Goal: Task Accomplishment & Management: Use online tool/utility

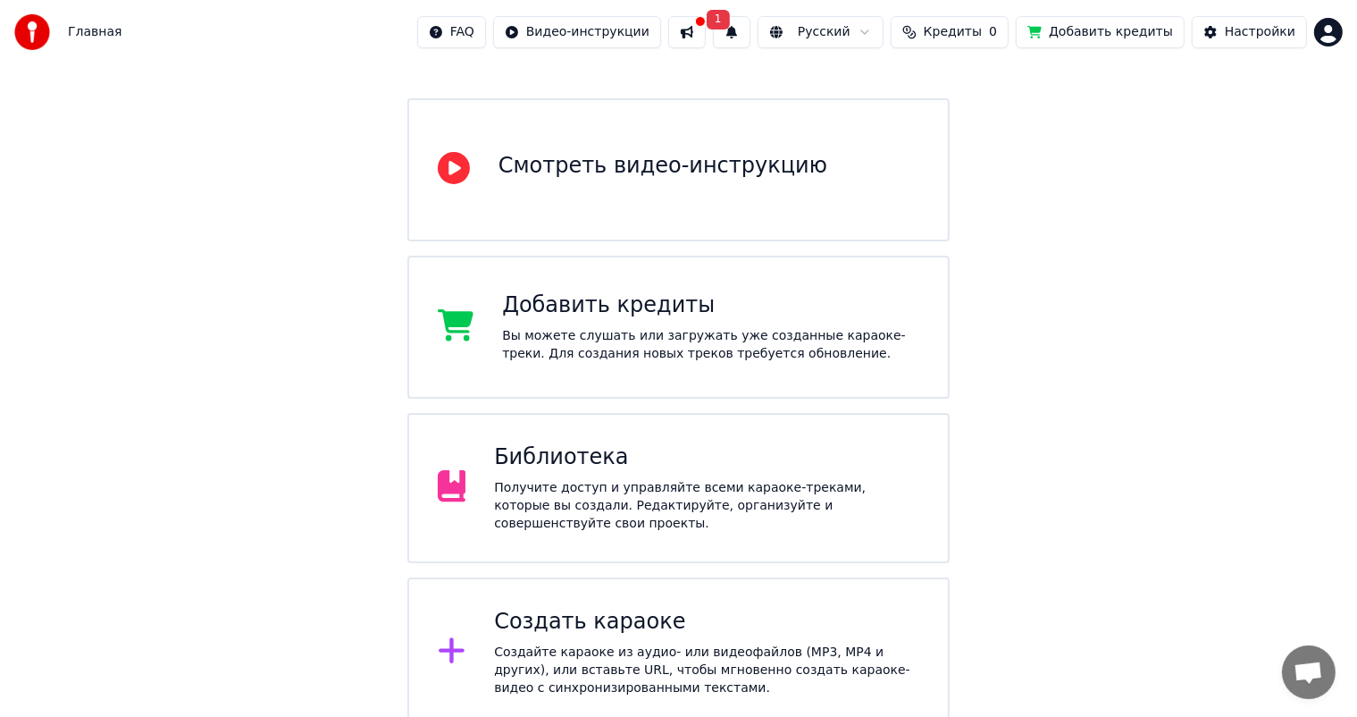
scroll to position [290, 0]
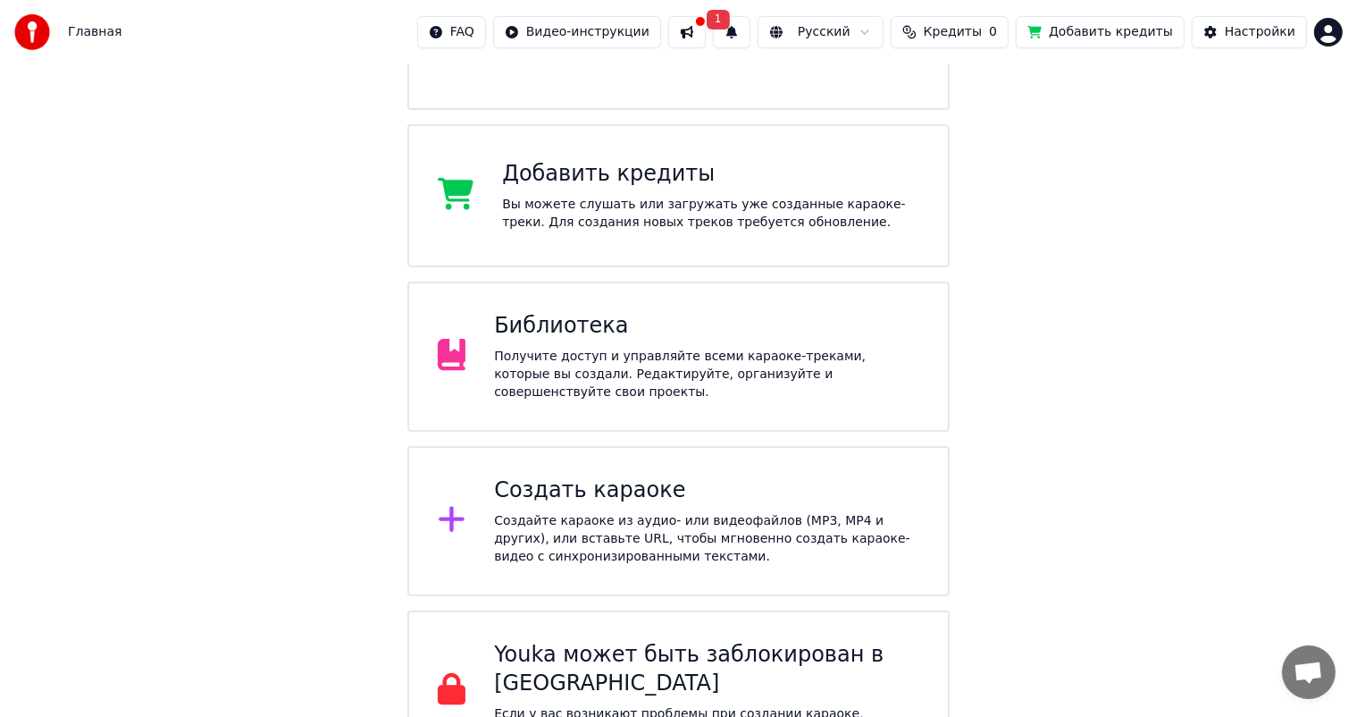
click at [591, 512] on div "Создайте караоке из аудио- или видеофайлов (MP3, MP4 и других), или вставьте UR…" at bounding box center [706, 539] width 425 height 54
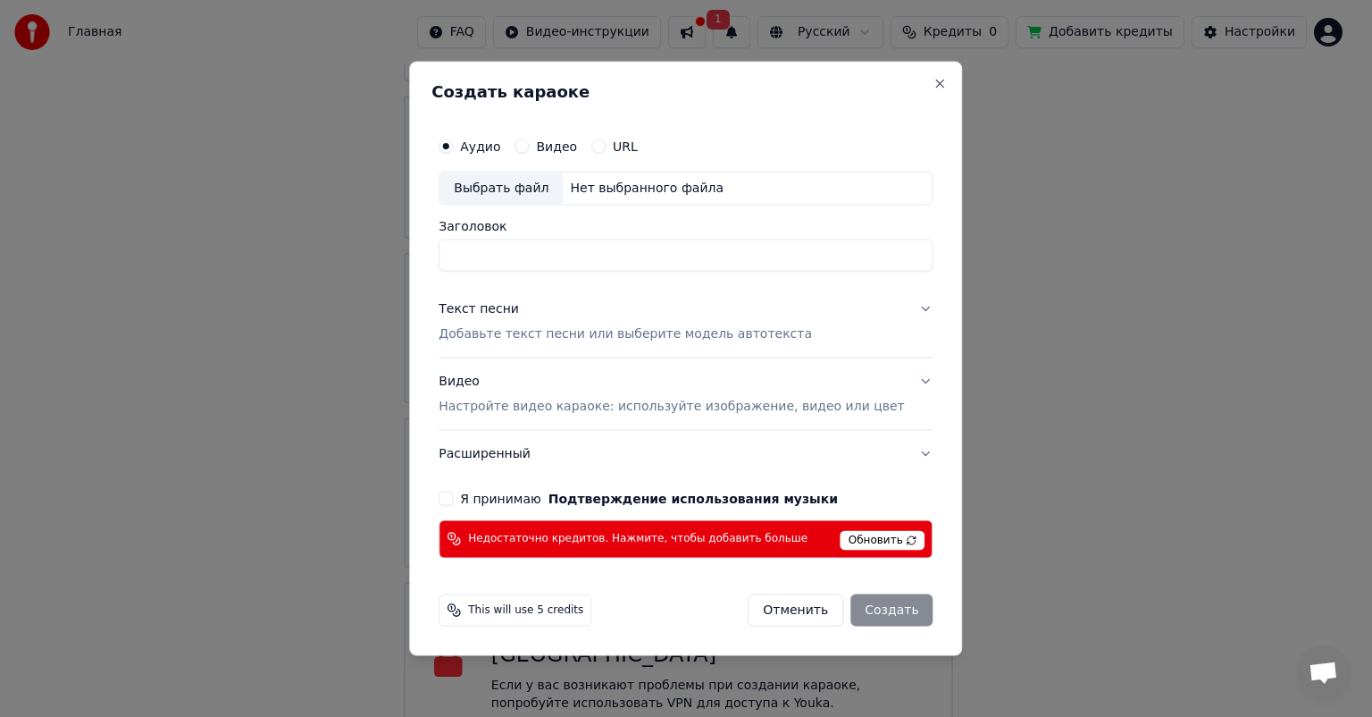
click at [529, 147] on button "Видео" at bounding box center [522, 146] width 14 height 14
click at [453, 143] on button "Аудио" at bounding box center [446, 146] width 14 height 14
click at [529, 147] on button "Видео" at bounding box center [522, 146] width 14 height 14
click at [538, 189] on div "Выбрать файл" at bounding box center [501, 188] width 123 height 32
click at [795, 611] on button "Отменить" at bounding box center [796, 609] width 96 height 32
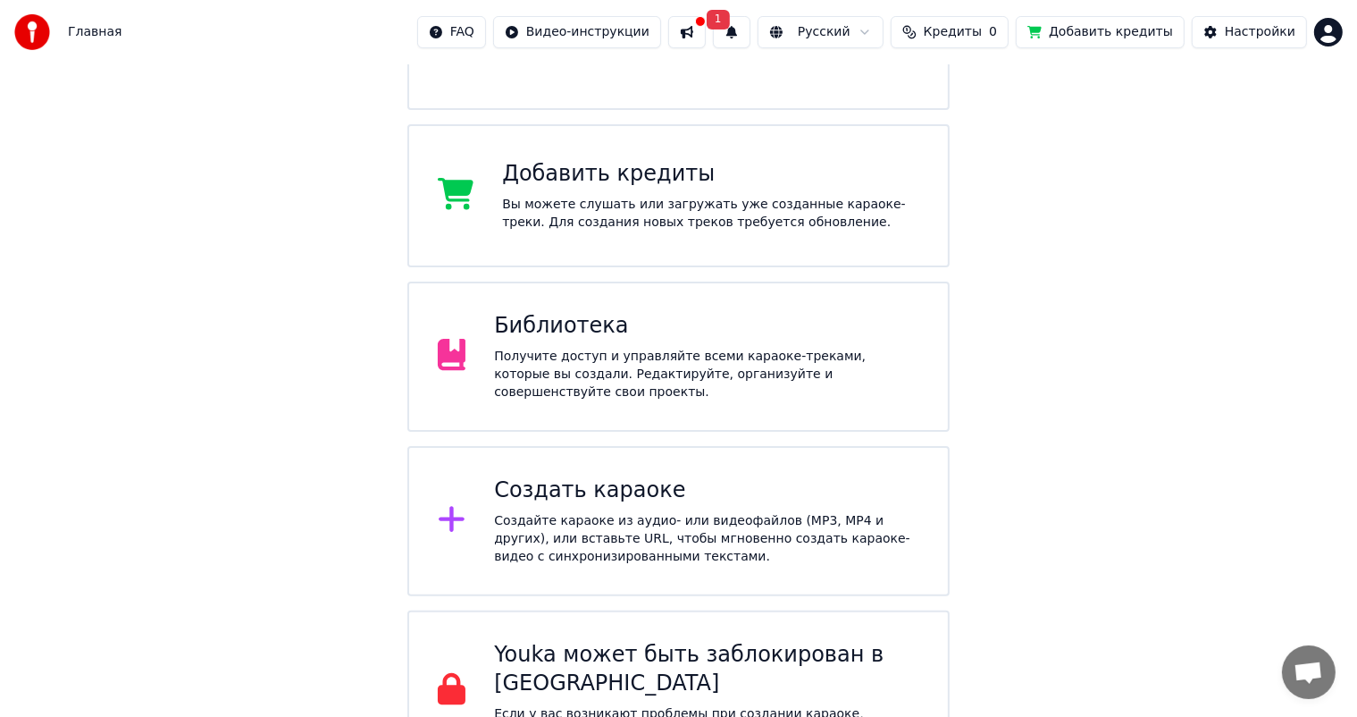
click at [1096, 164] on div "Добро пожаловать в Youka Смотреть видео-инструкцию Добавить кредиты Вы можете с…" at bounding box center [678, 272] width 1357 height 997
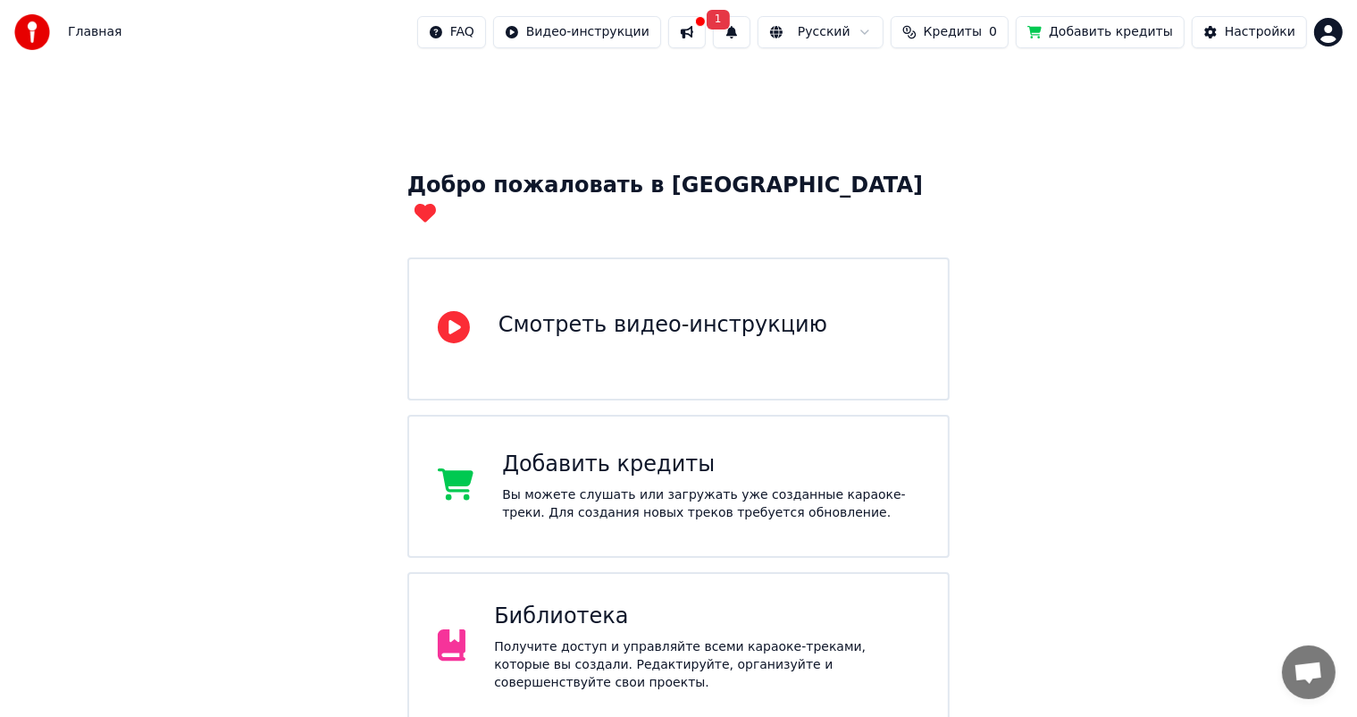
click at [310, 206] on div "Добро пожаловать в Youka Смотреть видео-инструкцию Добавить кредиты Вы можете с…" at bounding box center [678, 562] width 1357 height 997
click at [706, 33] on button at bounding box center [687, 32] width 38 height 32
click at [706, 32] on button at bounding box center [687, 32] width 38 height 32
click at [730, 19] on span "1" at bounding box center [718, 20] width 23 height 20
click at [706, 35] on button at bounding box center [687, 32] width 38 height 32
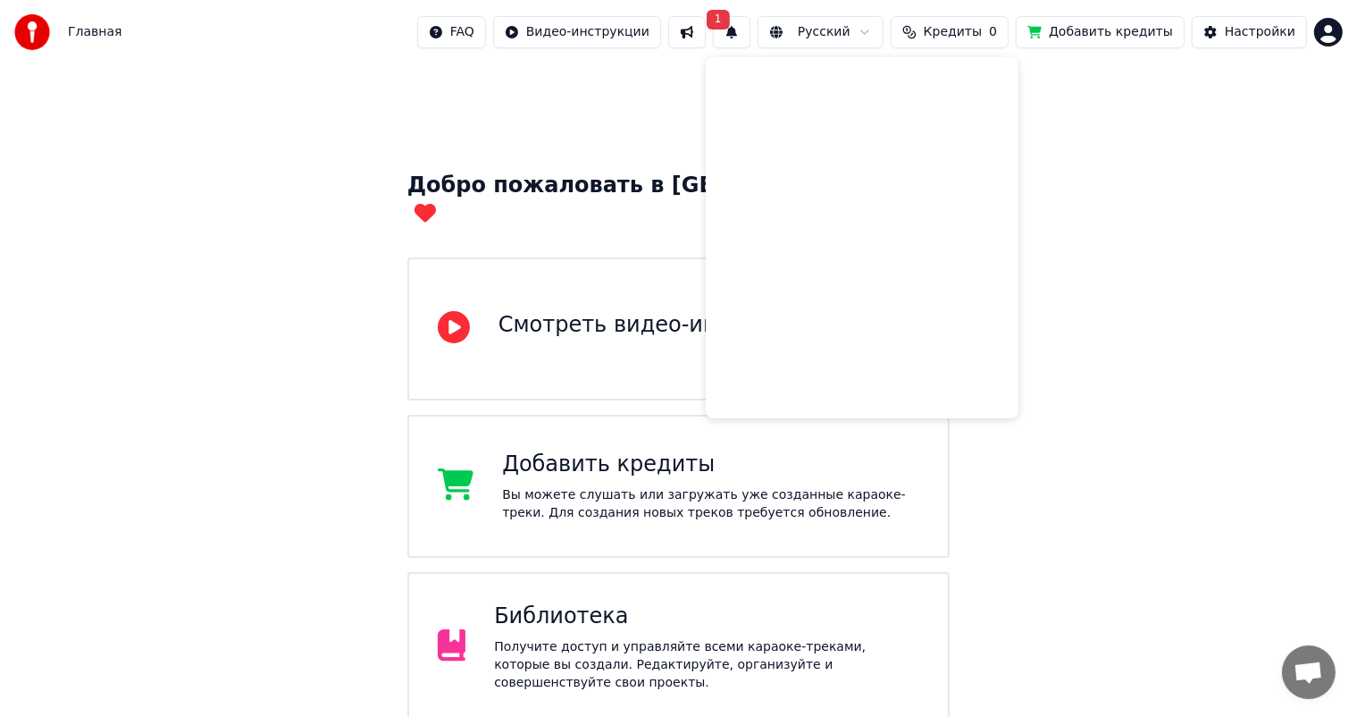
click at [750, 32] on button "1" at bounding box center [732, 32] width 38 height 32
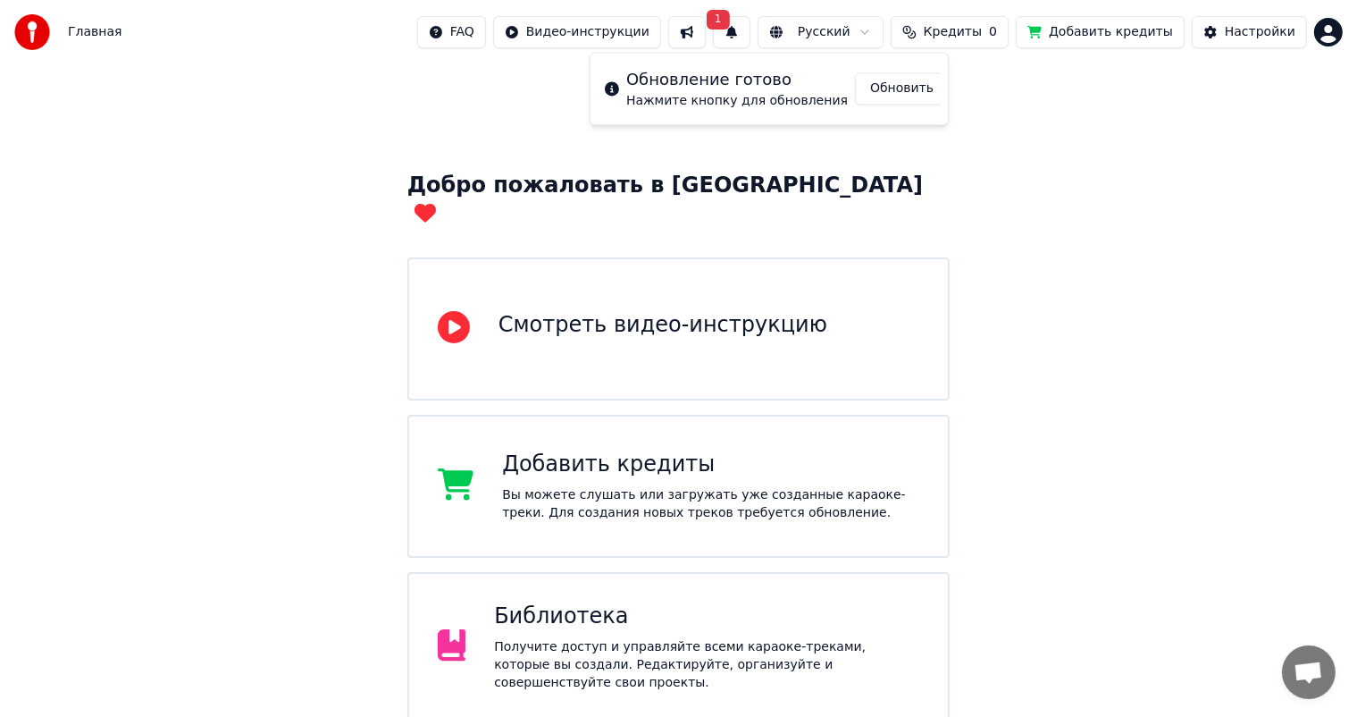
click at [879, 90] on button "Обновить" at bounding box center [902, 88] width 94 height 32
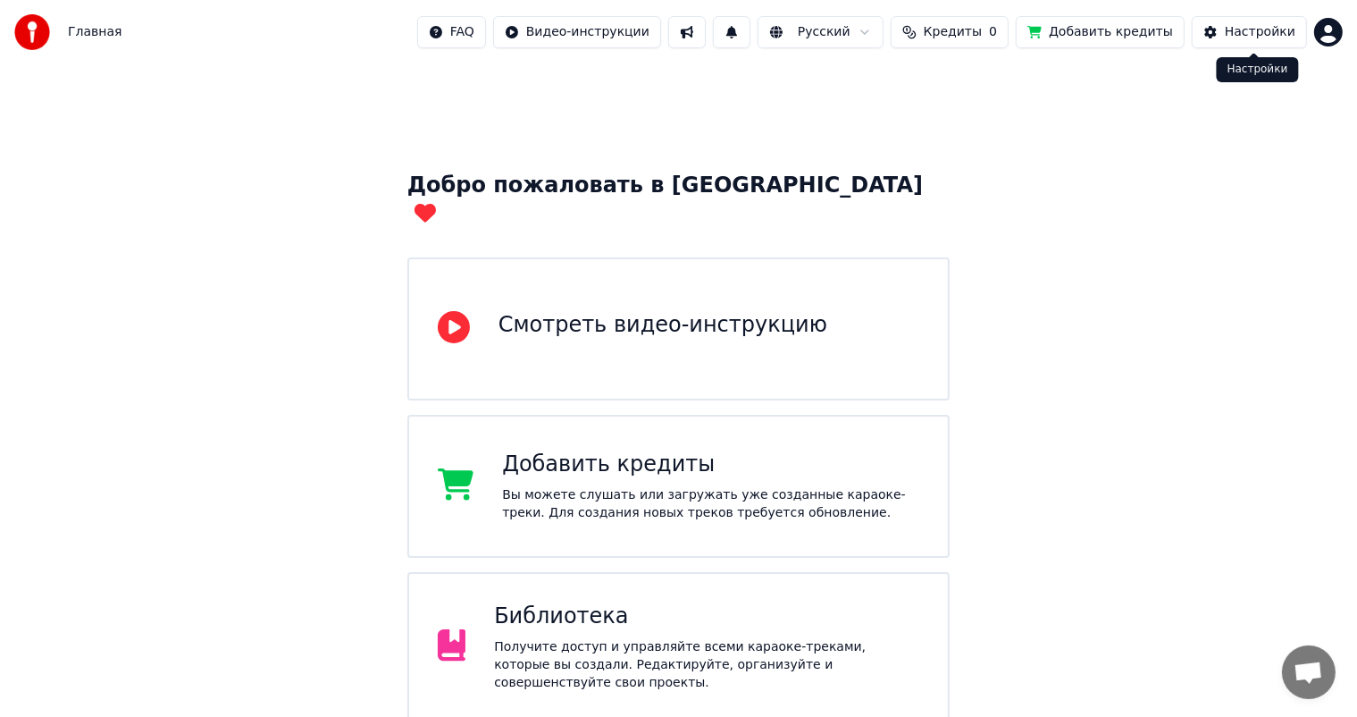
click at [1246, 32] on div "Настройки" at bounding box center [1260, 32] width 71 height 18
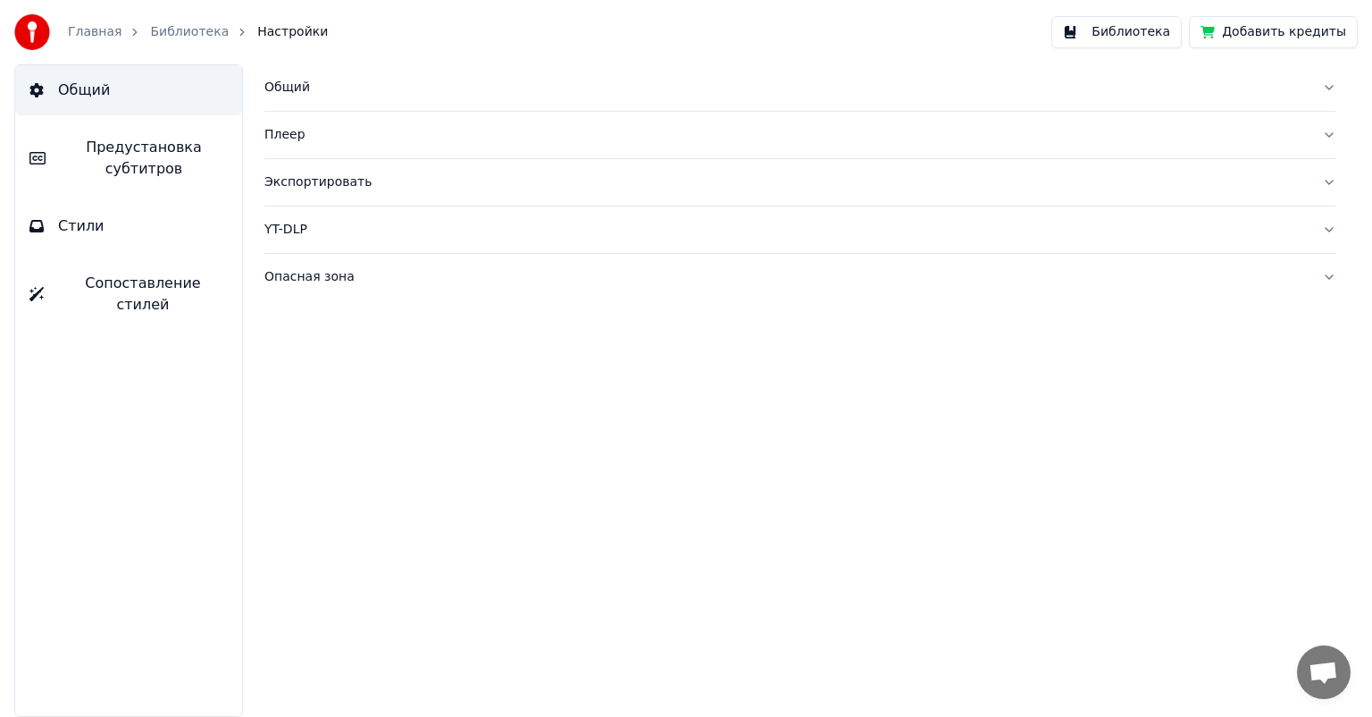
click at [1142, 35] on button "Библиотека" at bounding box center [1117, 32] width 130 height 32
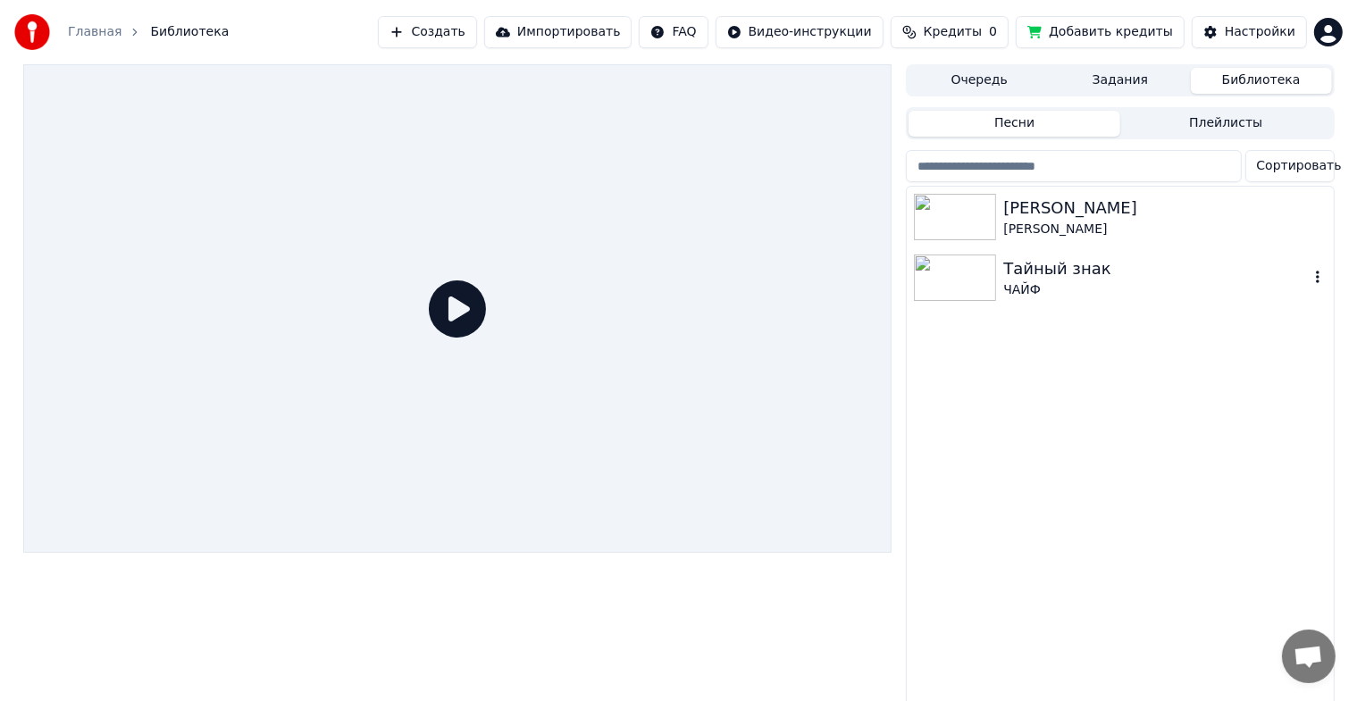
click at [960, 281] on img at bounding box center [955, 278] width 82 height 46
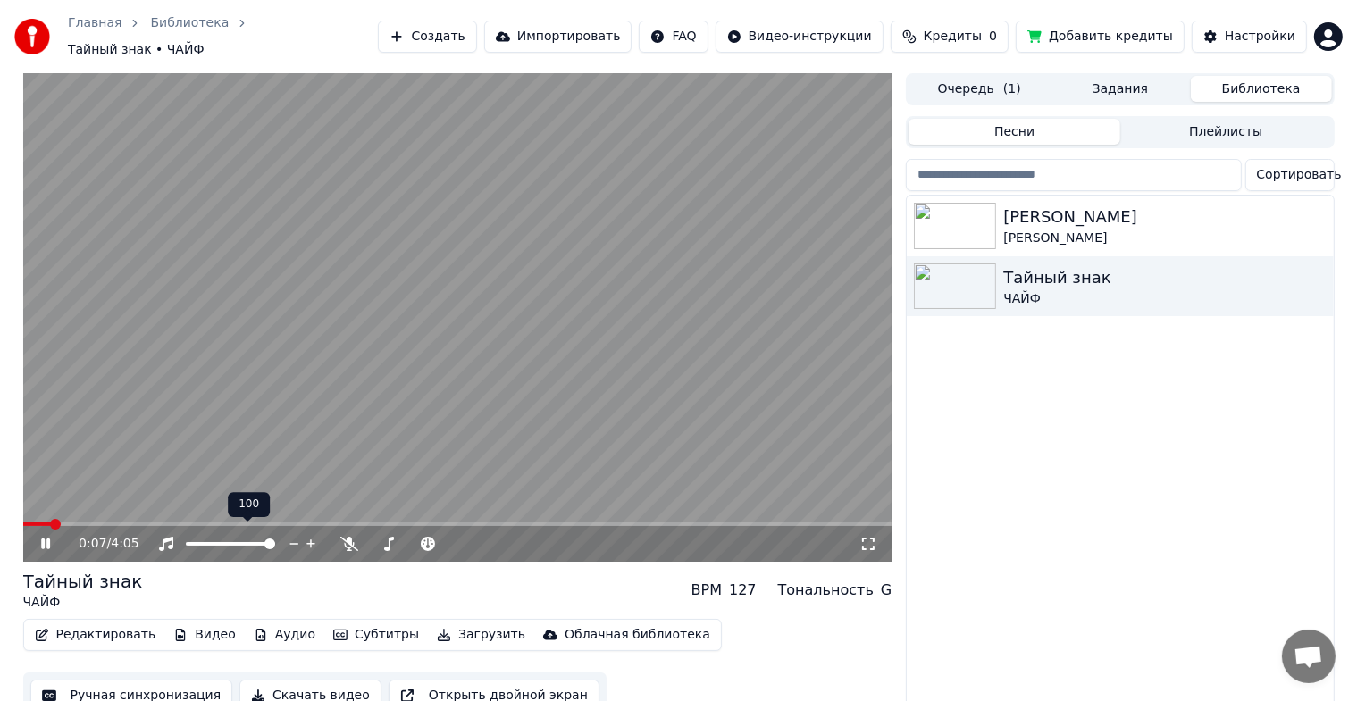
click at [275, 539] on span at bounding box center [269, 544] width 11 height 11
click at [308, 540] on icon at bounding box center [310, 544] width 9 height 9
click at [206, 523] on span at bounding box center [457, 525] width 869 height 4
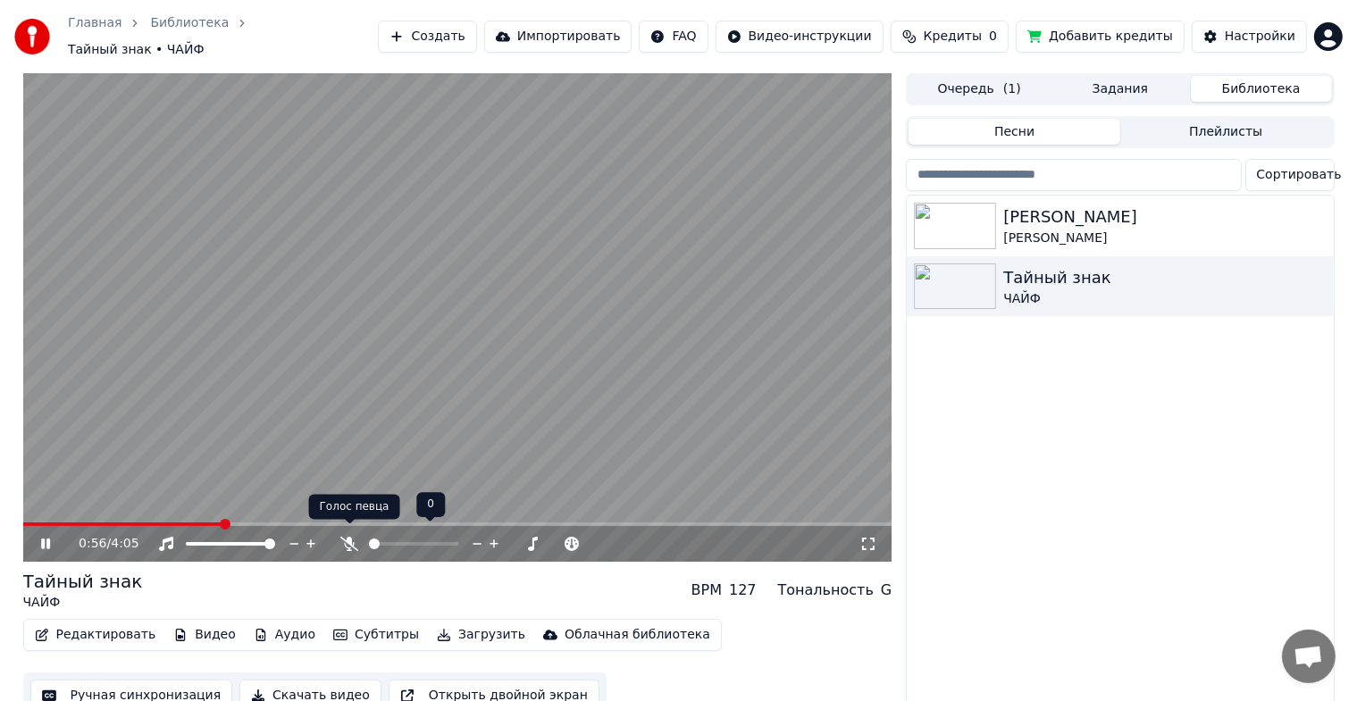
click at [348, 537] on icon at bounding box center [349, 544] width 18 height 14
click at [348, 537] on icon at bounding box center [350, 544] width 10 height 14
click at [168, 537] on icon at bounding box center [166, 544] width 18 height 14
click at [31, 523] on span at bounding box center [150, 525] width 255 height 4
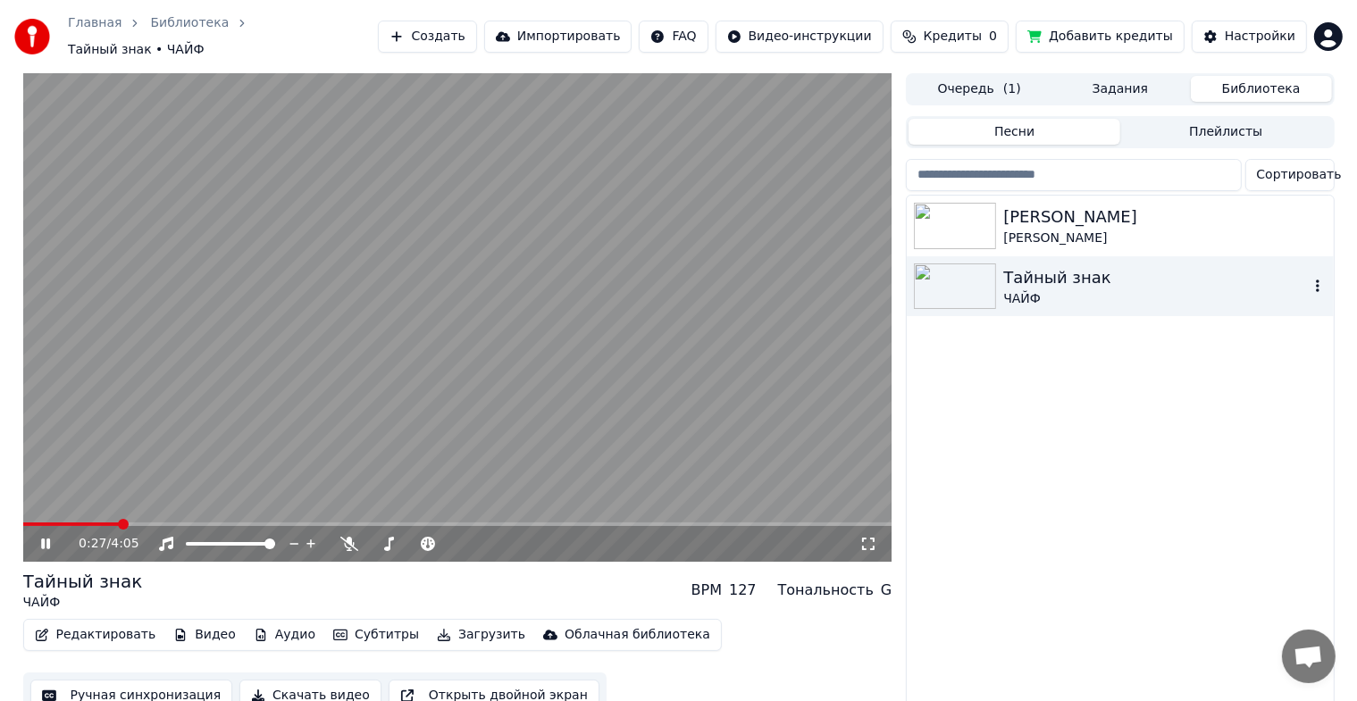
click at [996, 282] on img at bounding box center [955, 287] width 82 height 46
drag, startPoint x: 46, startPoint y: 537, endPoint x: 71, endPoint y: 533, distance: 24.4
click at [47, 539] on icon at bounding box center [45, 544] width 9 height 11
click at [94, 30] on link "Главная" at bounding box center [95, 23] width 54 height 18
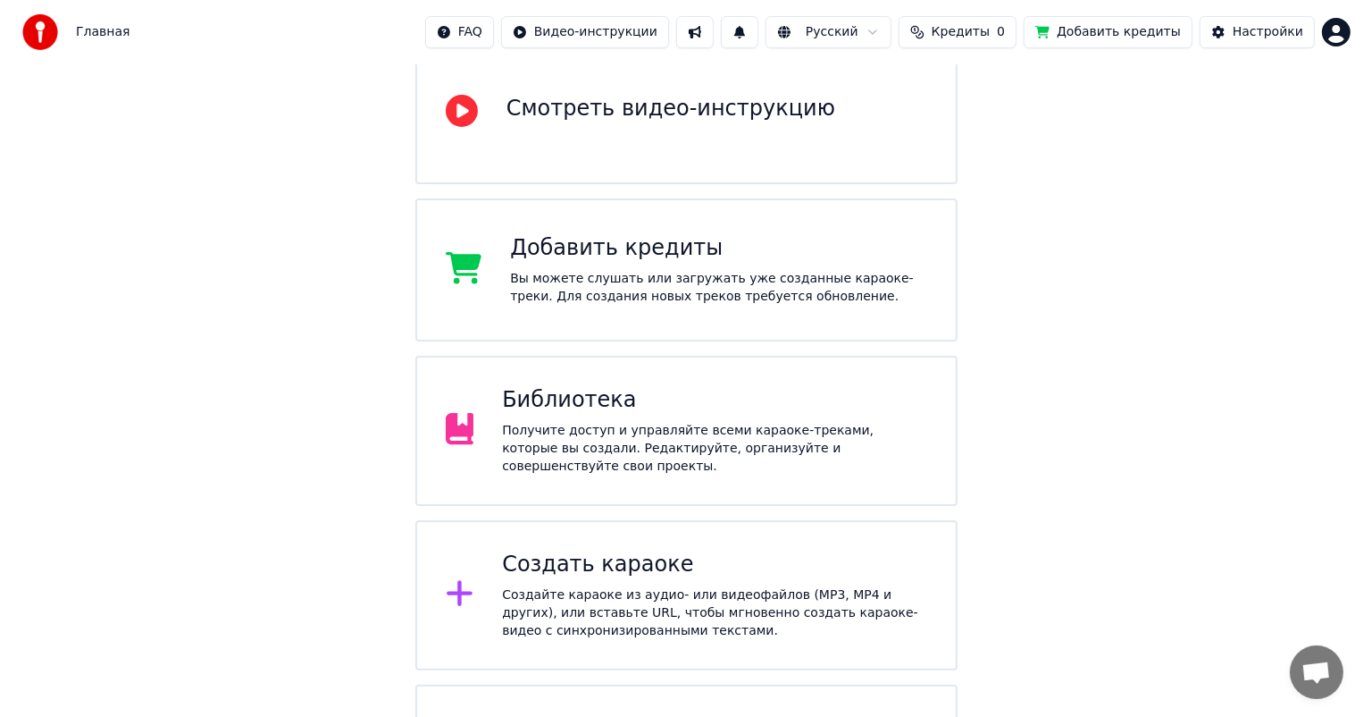
scroll to position [268, 0]
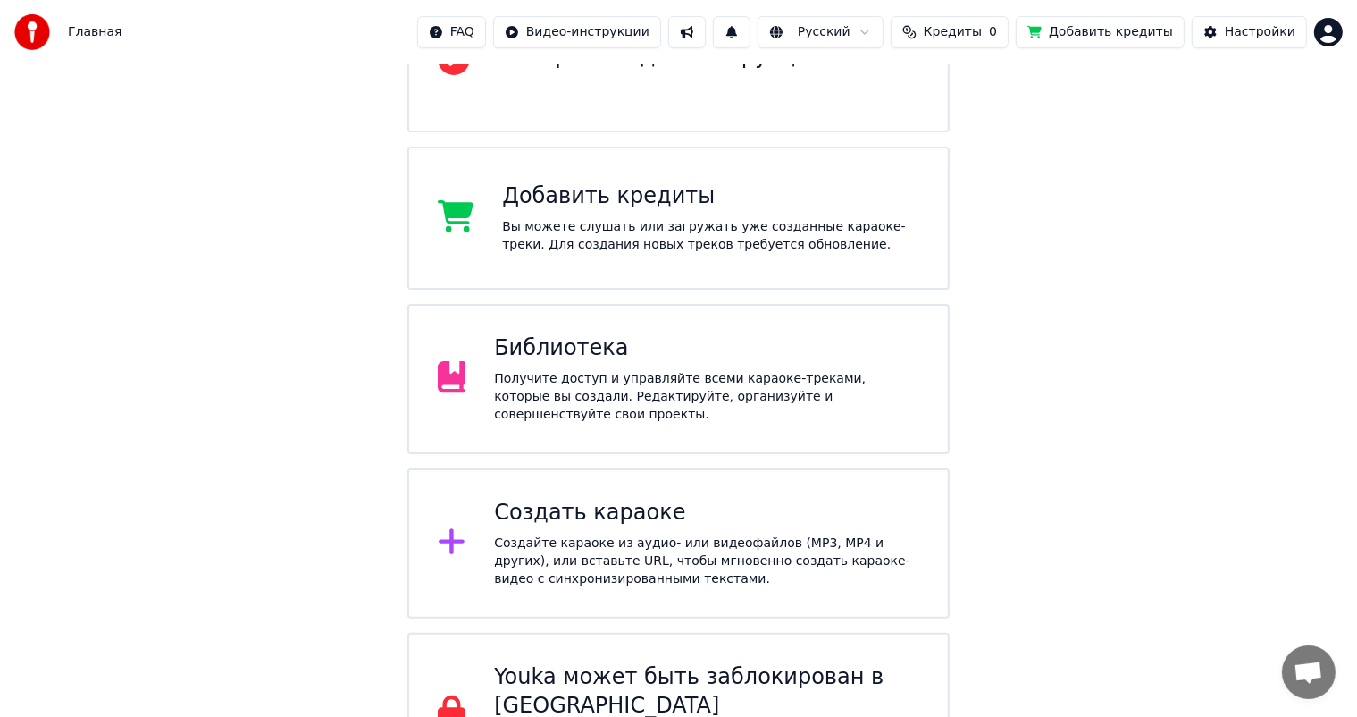
click at [592, 499] on div "Создать караоке" at bounding box center [706, 513] width 425 height 29
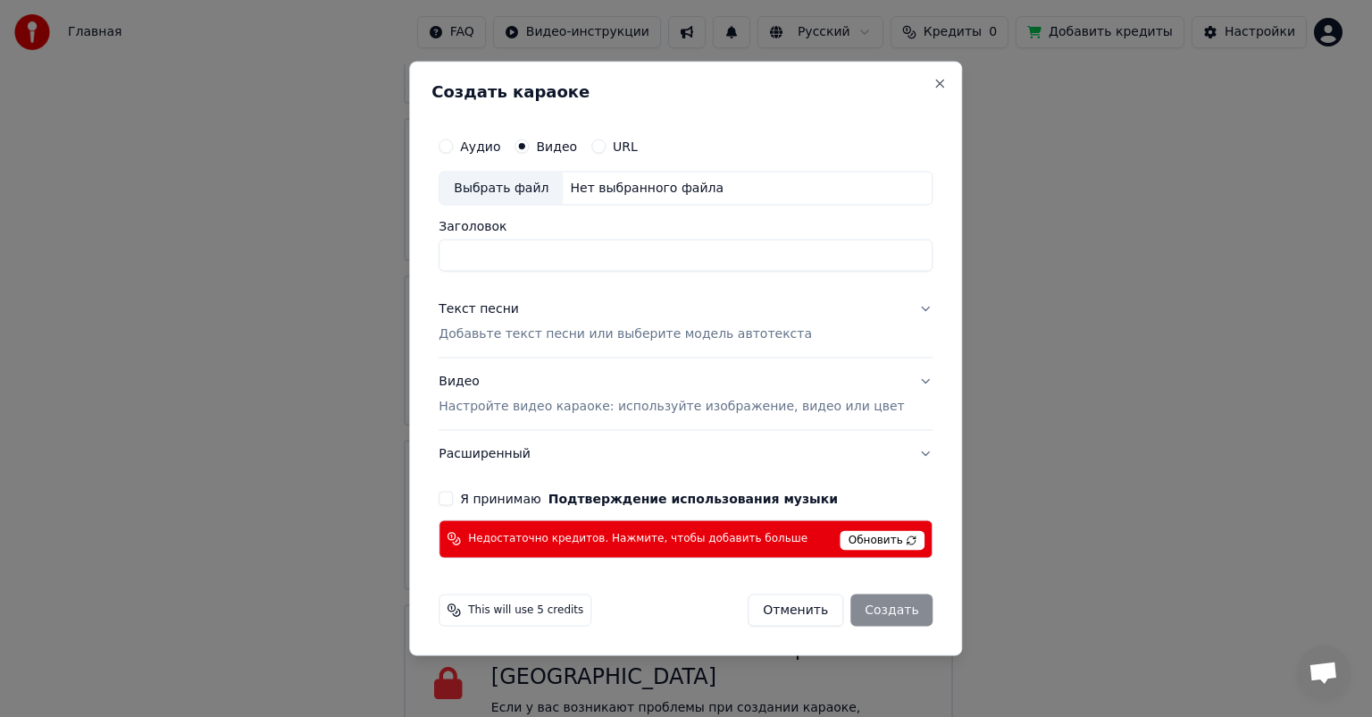
click at [849, 456] on button "Расширенный" at bounding box center [686, 453] width 494 height 46
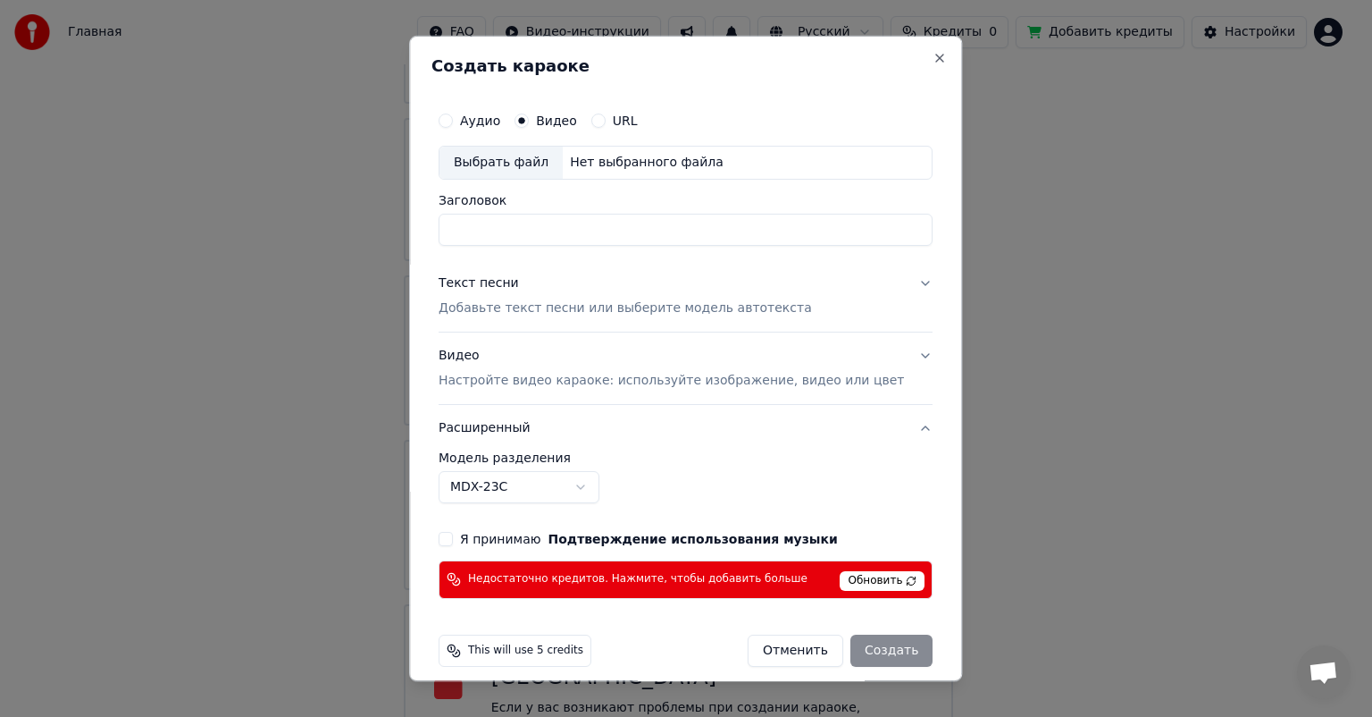
click at [592, 487] on button "MDX-23C" at bounding box center [519, 487] width 161 height 32
click at [592, 487] on body "Главная FAQ Видео-инструкции Русский Кредиты 0 Добавить кредиты Настройки Добро…" at bounding box center [678, 248] width 1357 height 1033
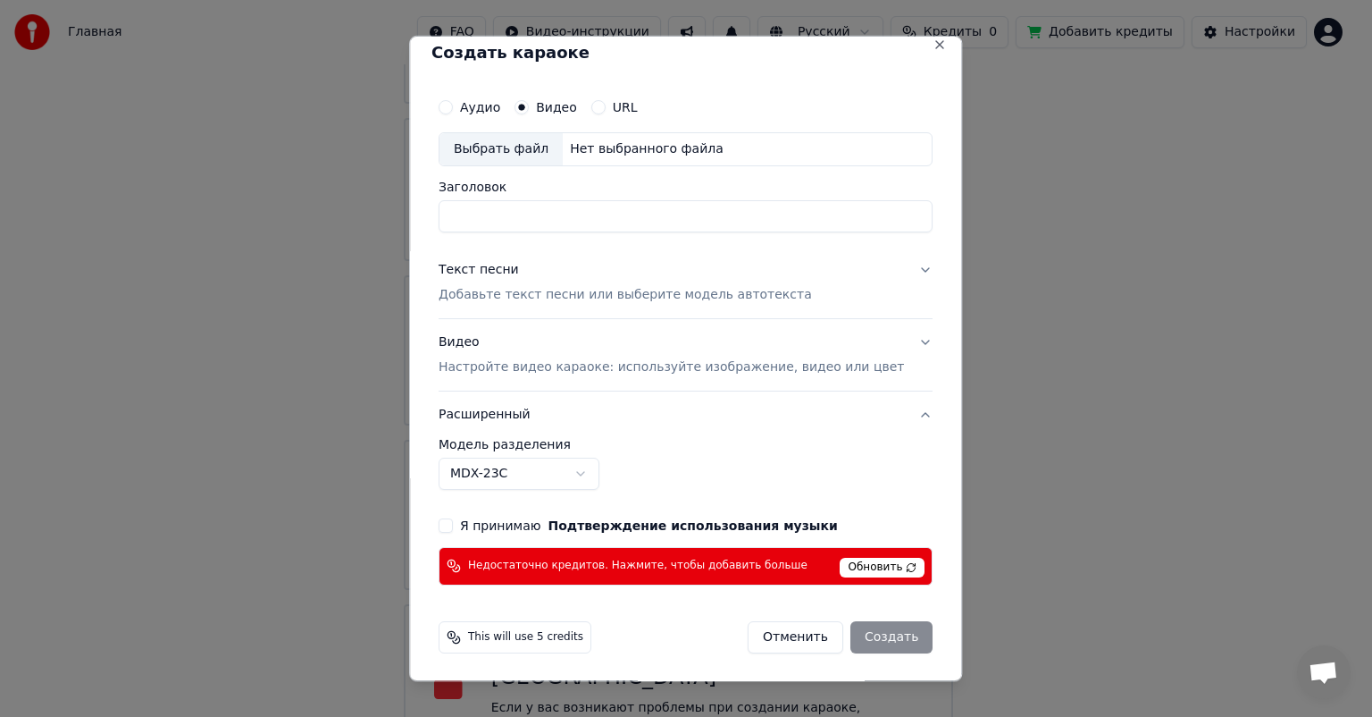
scroll to position [0, 0]
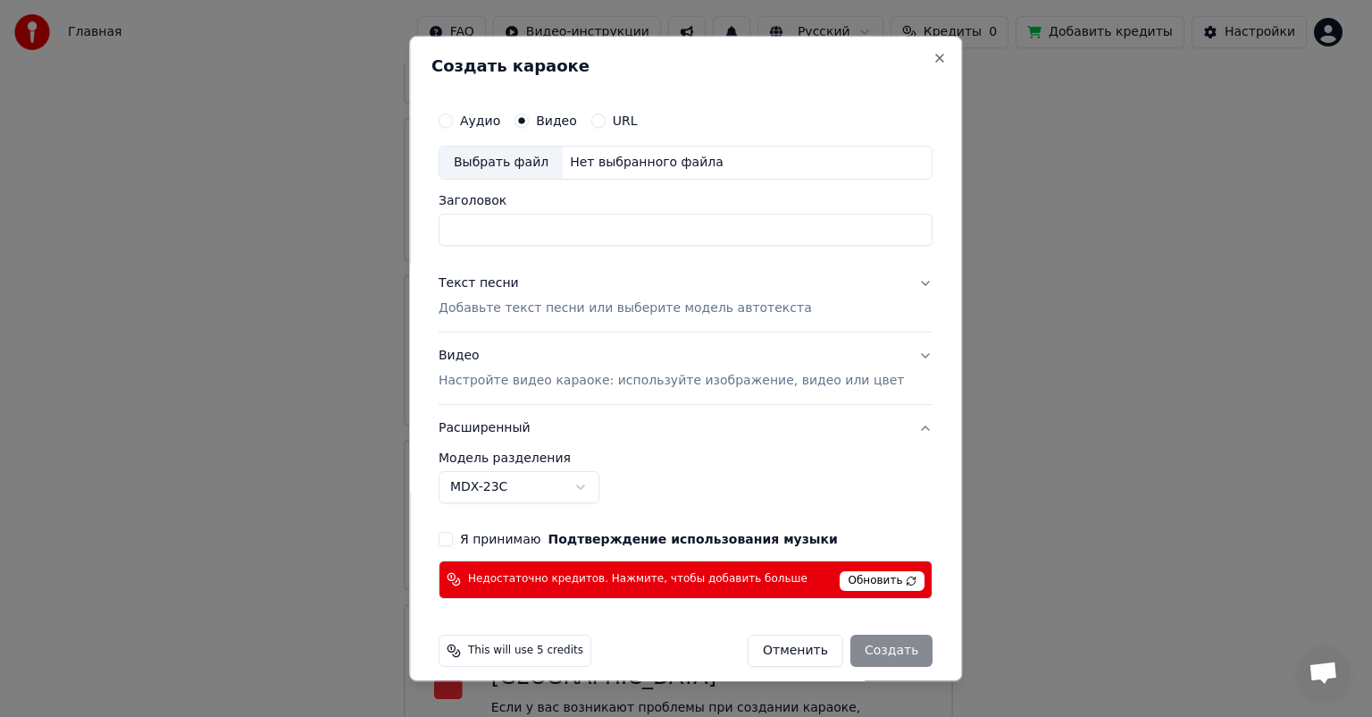
click at [488, 123] on label "Аудио" at bounding box center [480, 120] width 40 height 13
click at [453, 123] on button "Аудио" at bounding box center [446, 120] width 14 height 14
click at [579, 382] on p "Настройте видео караоке: используйте изображение, видео или цвет" at bounding box center [671, 381] width 465 height 18
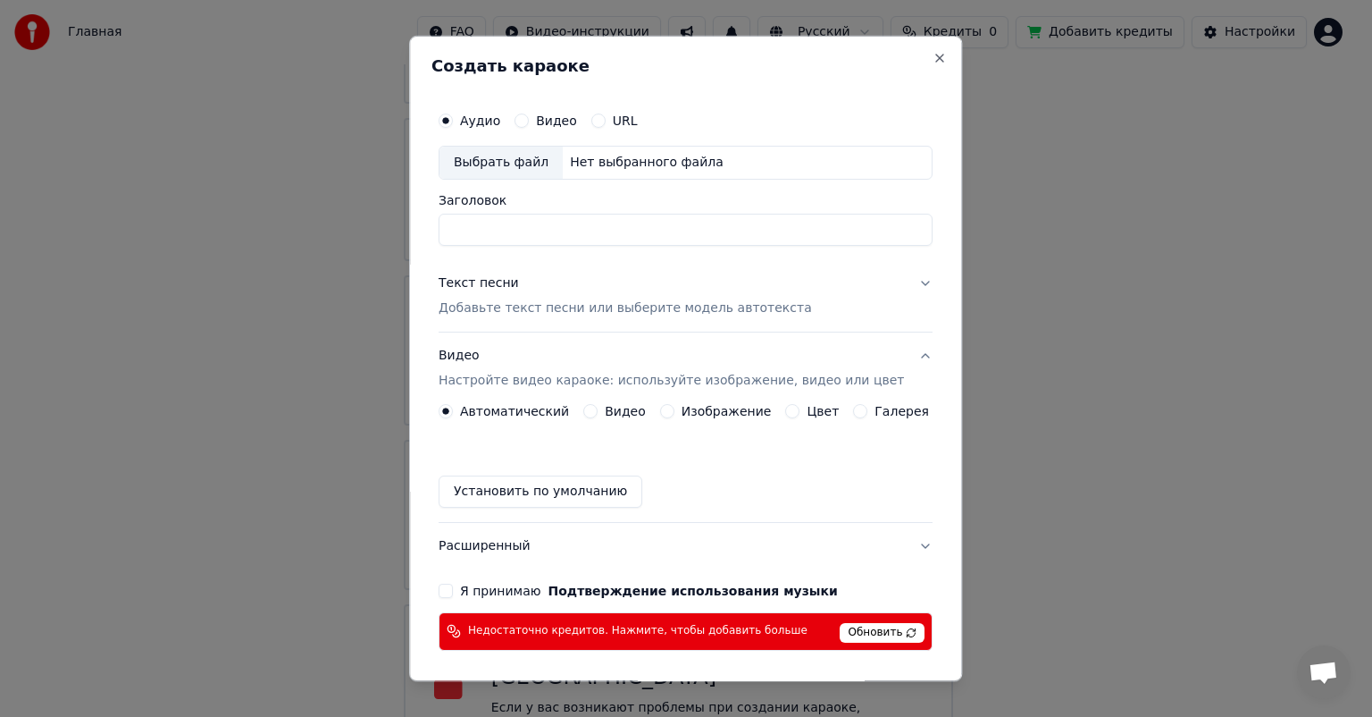
click at [615, 410] on label "Видео" at bounding box center [625, 411] width 41 height 13
click at [598, 410] on button "Видео" at bounding box center [590, 411] width 14 height 14
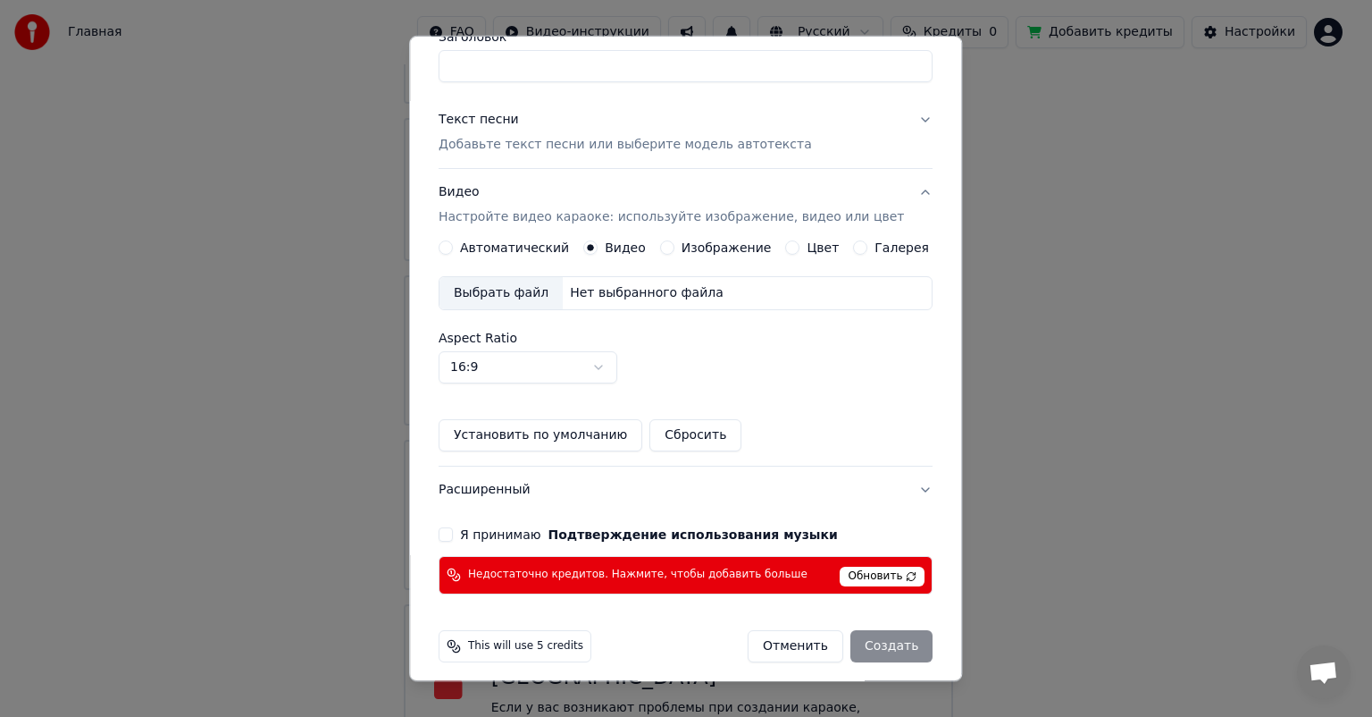
scroll to position [172, 0]
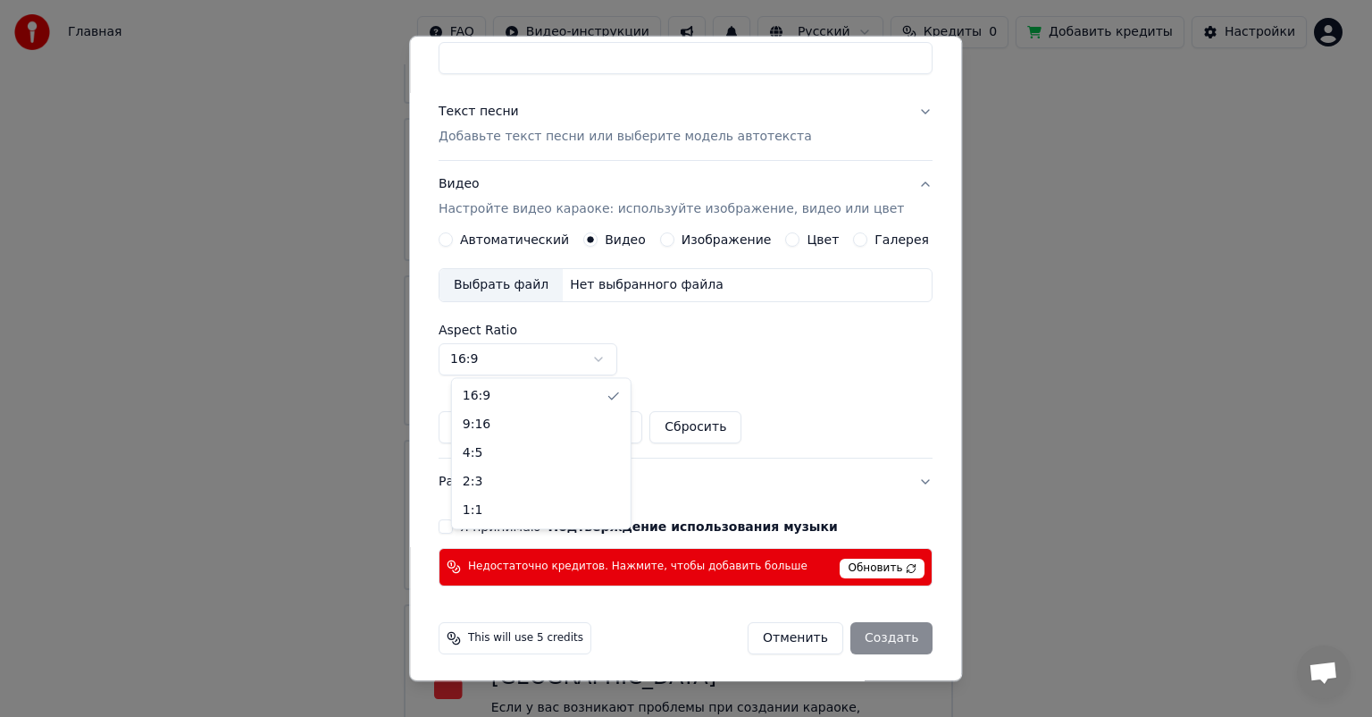
click at [569, 362] on body "Главная FAQ Видео-инструкции Русский Кредиты 0 Добавить кредиты Настройки Добро…" at bounding box center [678, 248] width 1357 height 1033
select select "****"
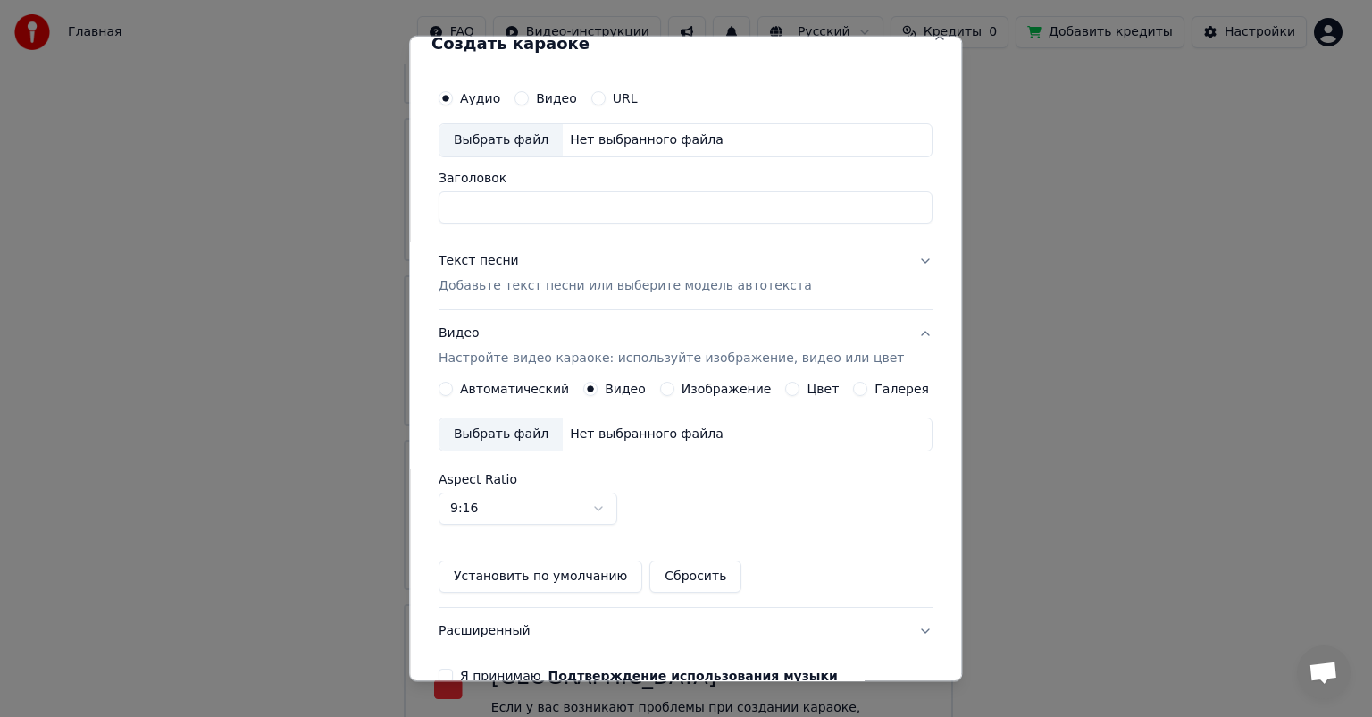
scroll to position [0, 0]
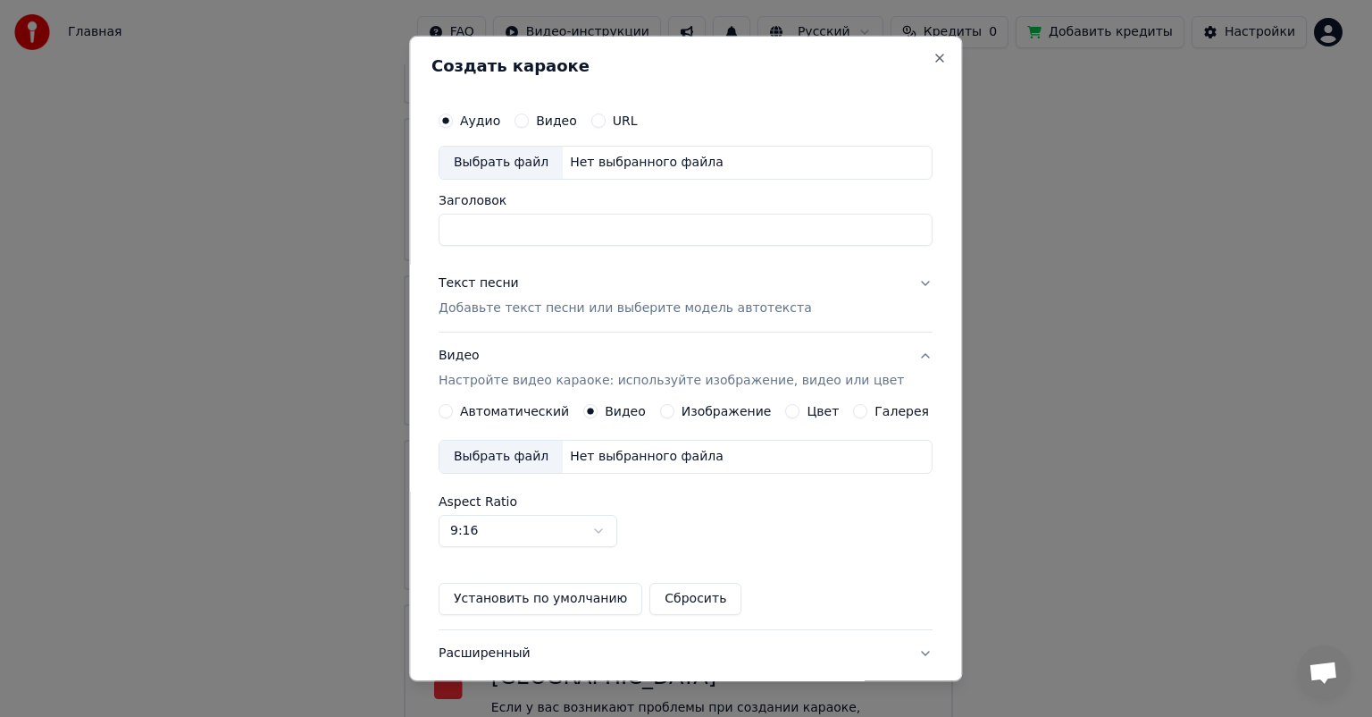
click at [529, 165] on div "Выбрать файл" at bounding box center [501, 163] width 123 height 32
click at [721, 226] on input "**********" at bounding box center [686, 230] width 494 height 32
type input "*"
click at [549, 692] on button "Подтверждение использования музыки" at bounding box center [693, 698] width 289 height 13
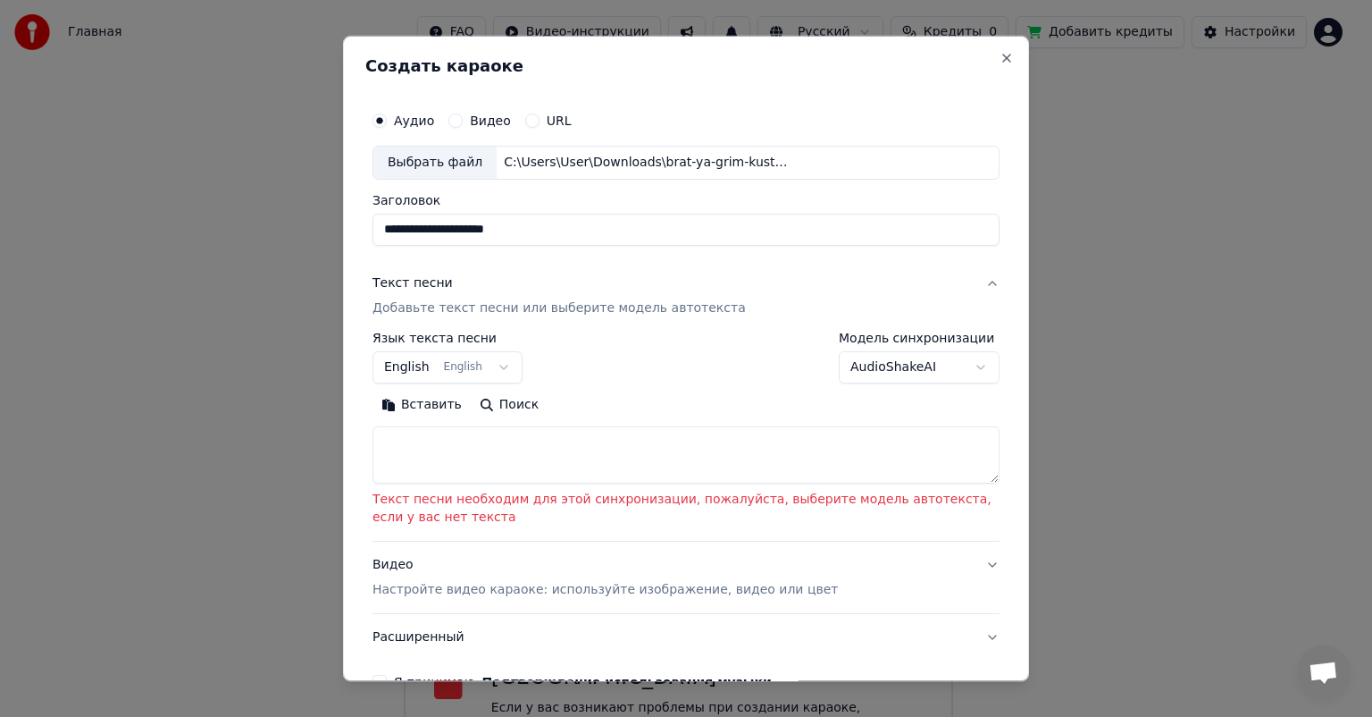
type input "**********"
click at [590, 306] on p "Добавьте текст песни или выберите модель автотекста" at bounding box center [559, 308] width 373 height 18
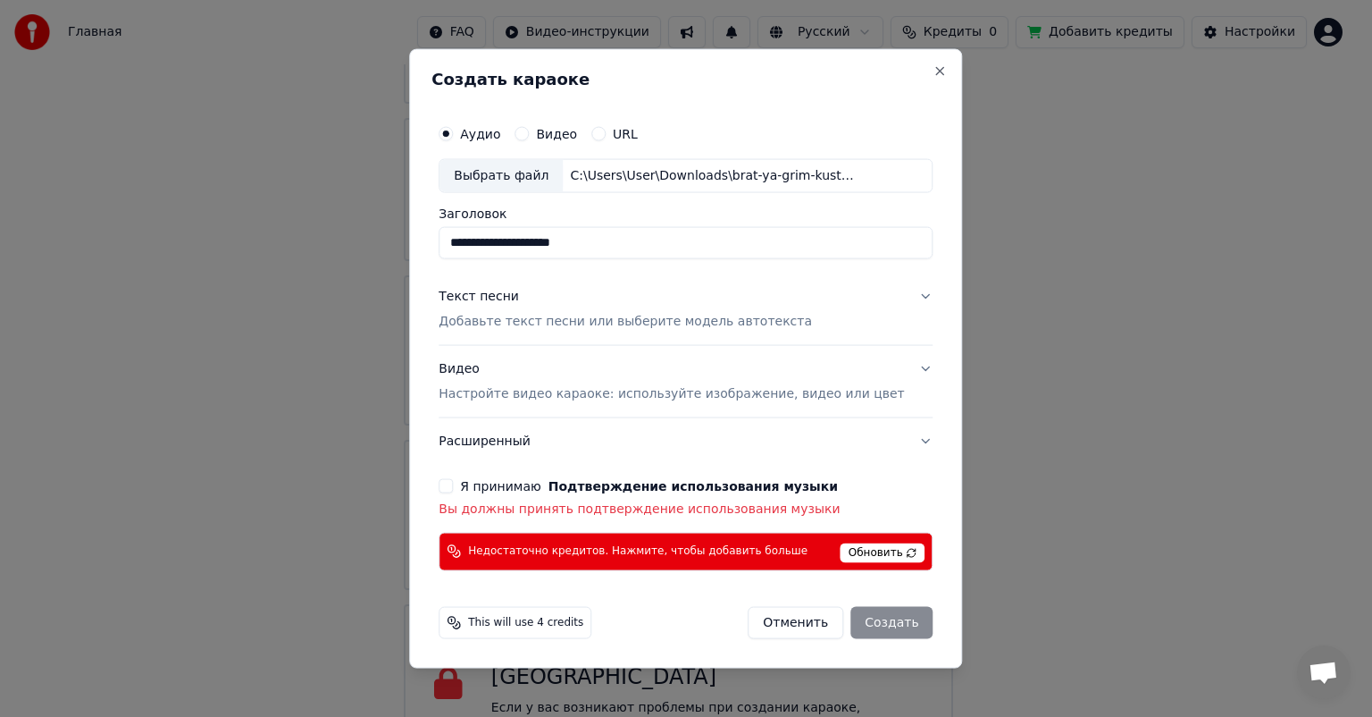
click at [897, 291] on button "Текст песни Добавьте текст песни или выберите модель автотекста" at bounding box center [686, 308] width 494 height 71
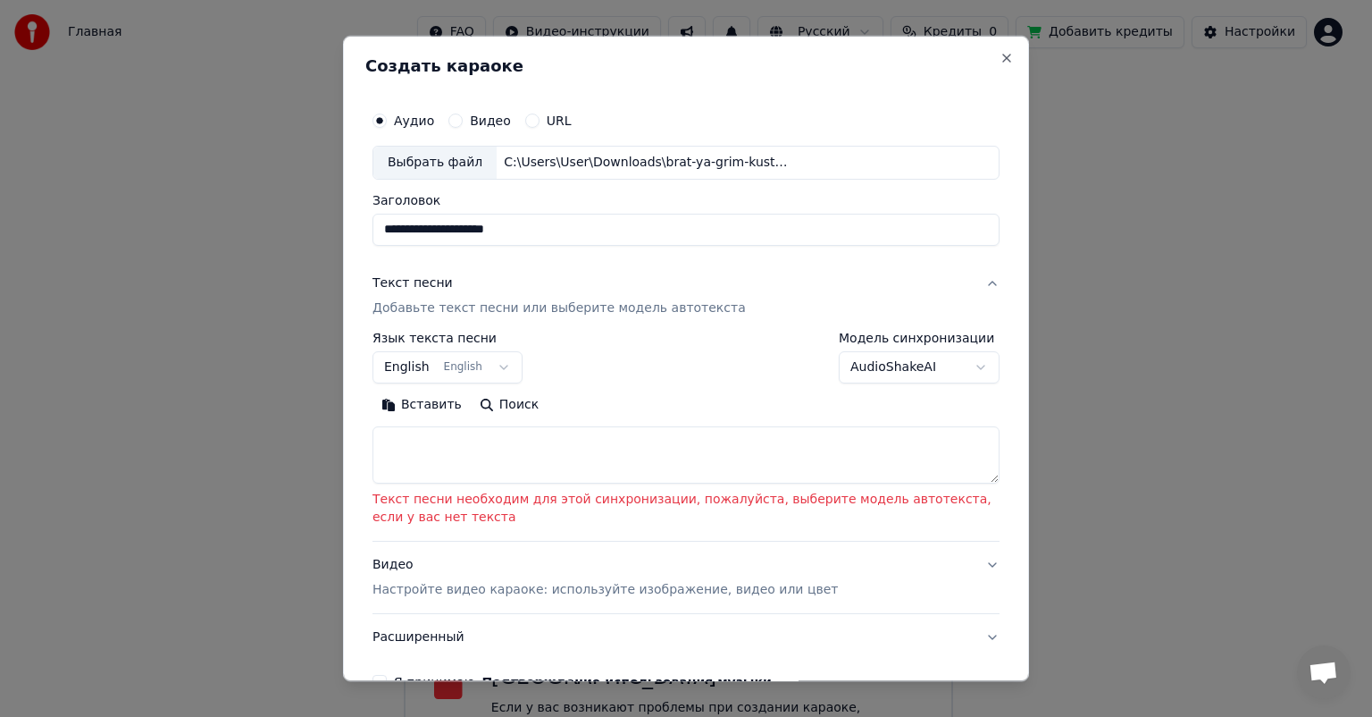
click at [491, 366] on button "English English" at bounding box center [448, 367] width 150 height 32
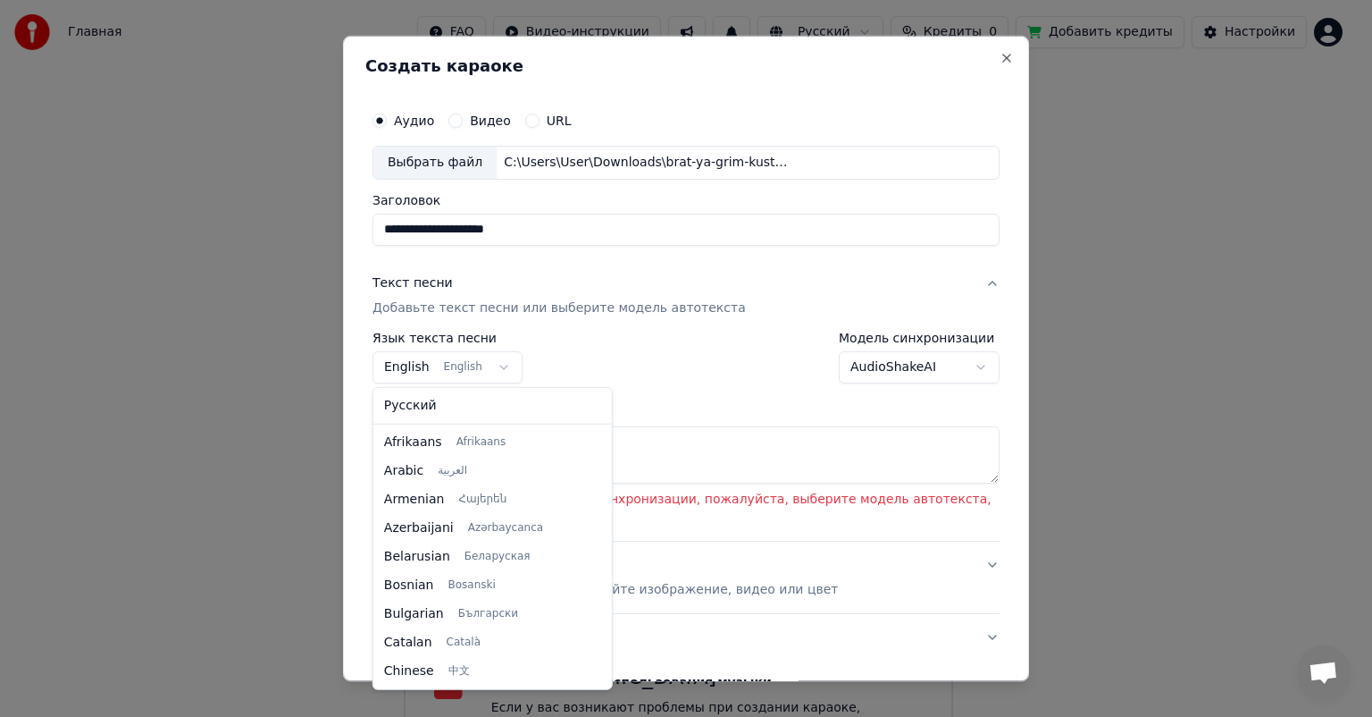
scroll to position [143, 0]
select select "**"
drag, startPoint x: 436, startPoint y: 407, endPoint x: 454, endPoint y: 404, distance: 18.1
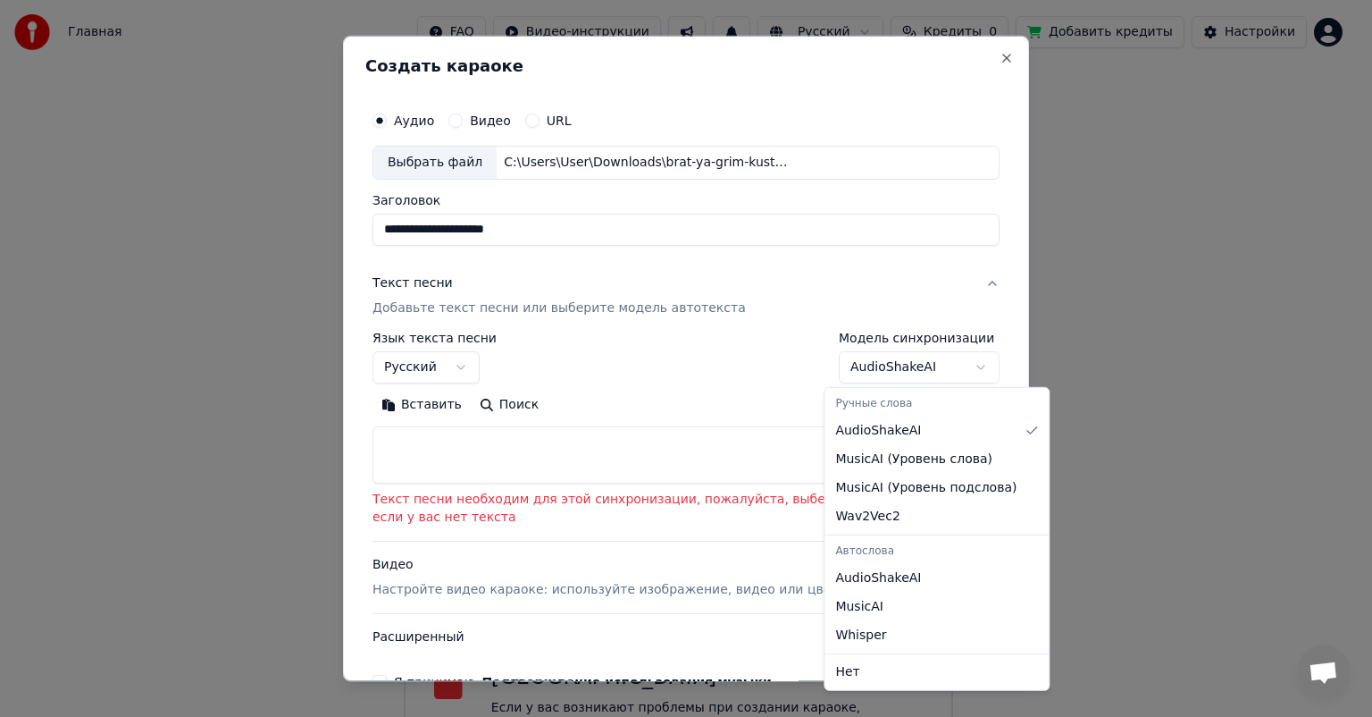
click at [966, 361] on body "Главная FAQ Видео-инструкции Русский Кредиты 0 Добавить кредиты Настройки Добро…" at bounding box center [678, 248] width 1357 height 1033
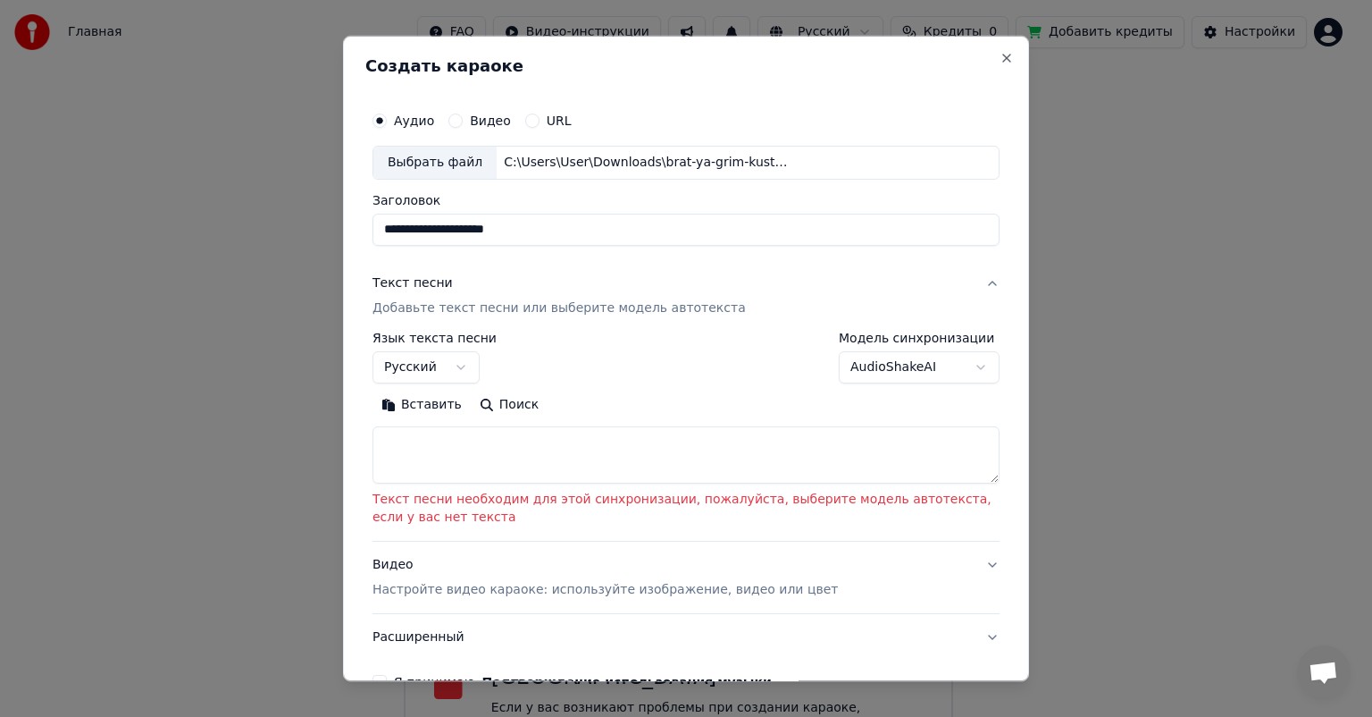
click at [966, 361] on body "Главная FAQ Видео-инструкции Русский Кредиты 0 Добавить кредиты Настройки Добро…" at bounding box center [678, 248] width 1357 height 1033
click at [963, 56] on div "**********" at bounding box center [686, 358] width 686 height 645
click at [674, 309] on p "Добавьте текст песни или выберите модель автотекста" at bounding box center [559, 308] width 373 height 18
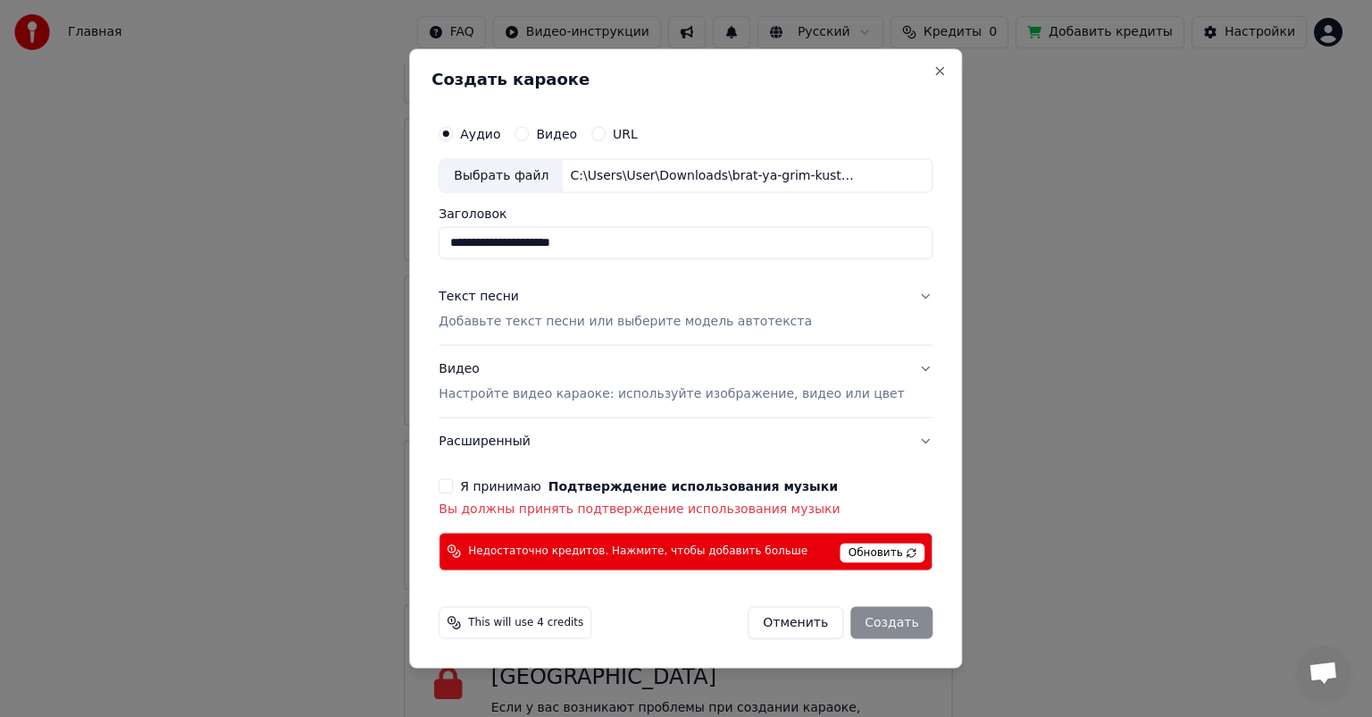
click at [673, 323] on p "Добавьте текст песни или выберите модель автотекста" at bounding box center [625, 322] width 373 height 18
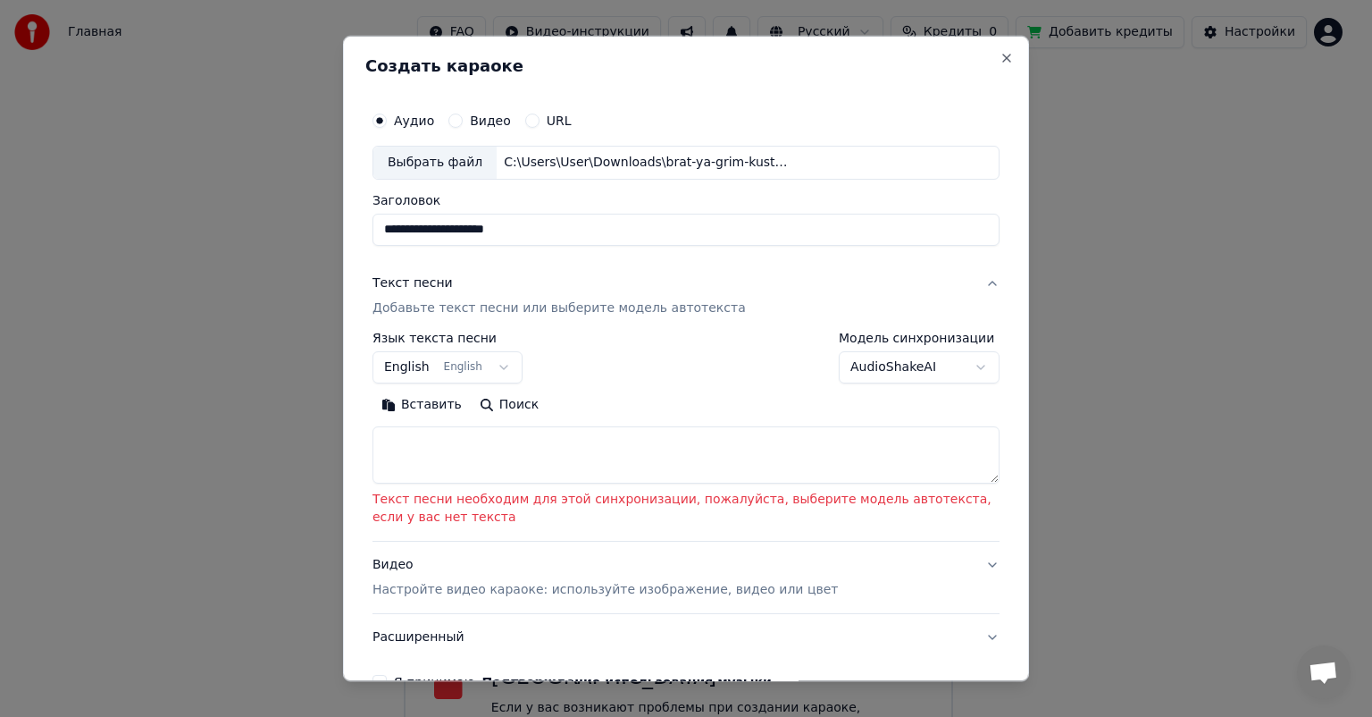
click at [492, 369] on button "English English" at bounding box center [448, 367] width 150 height 32
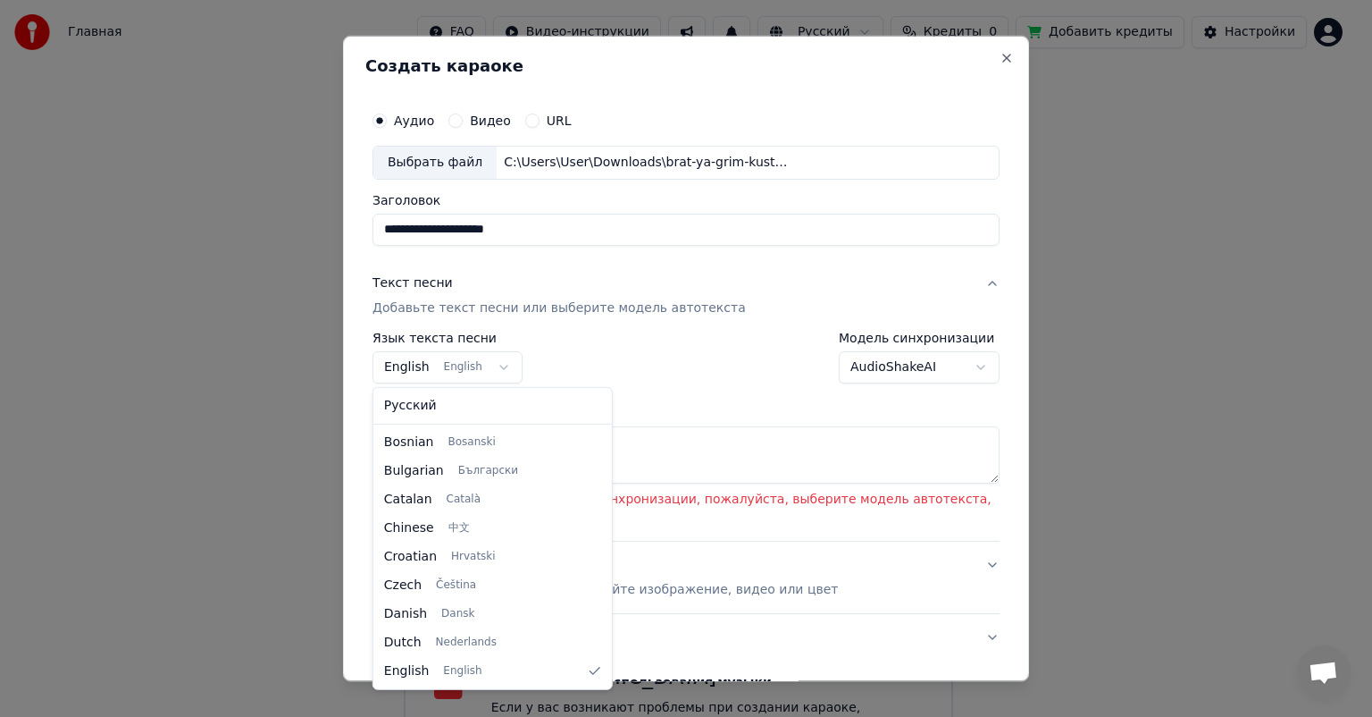
select select "**"
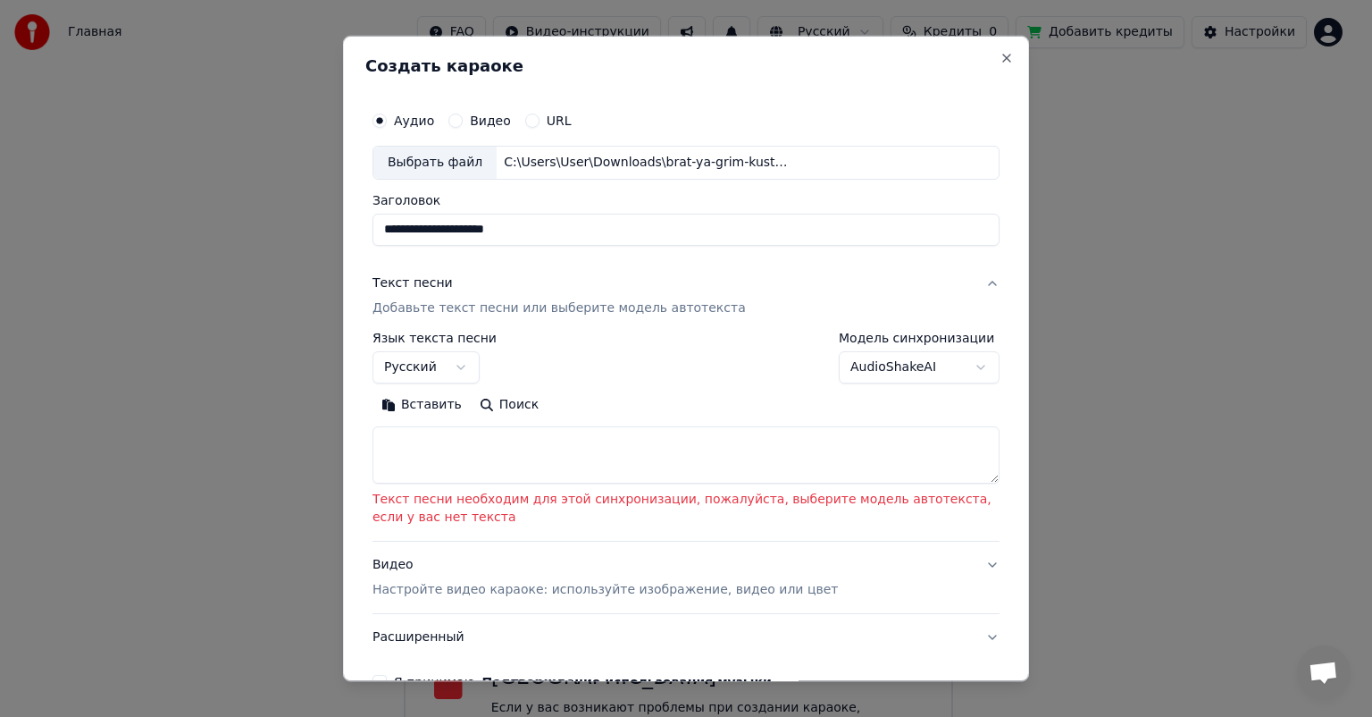
click at [423, 446] on textarea at bounding box center [686, 454] width 627 height 57
paste textarea "**********"
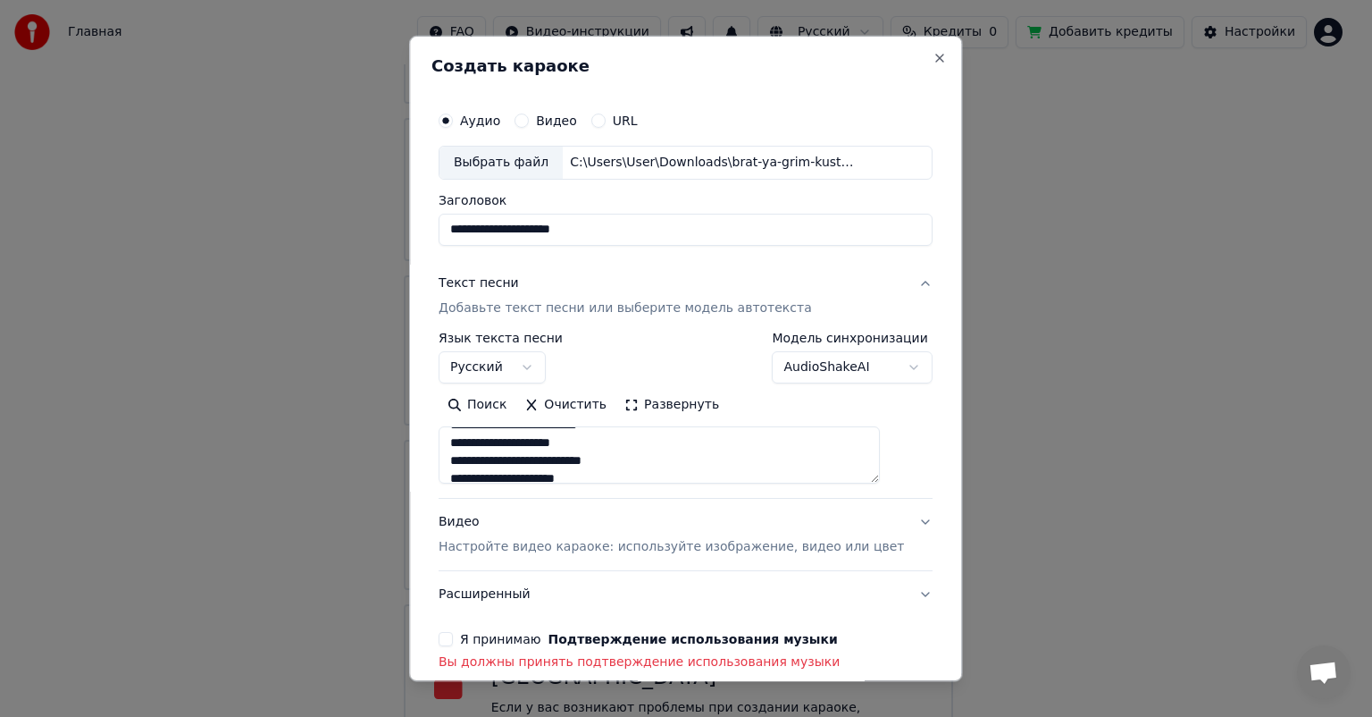
scroll to position [0, 0]
click at [643, 461] on textarea at bounding box center [659, 454] width 441 height 57
click at [647, 452] on textarea at bounding box center [659, 454] width 441 height 57
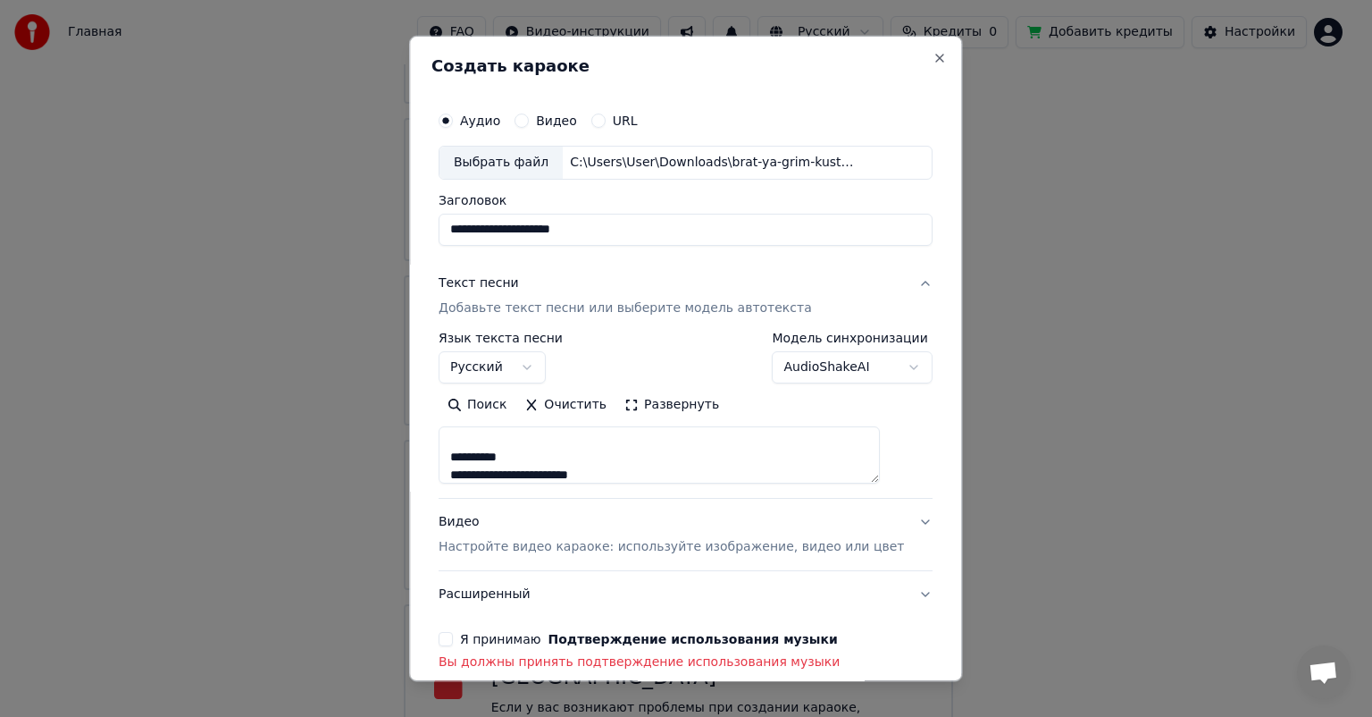
click at [457, 457] on textarea at bounding box center [659, 454] width 441 height 57
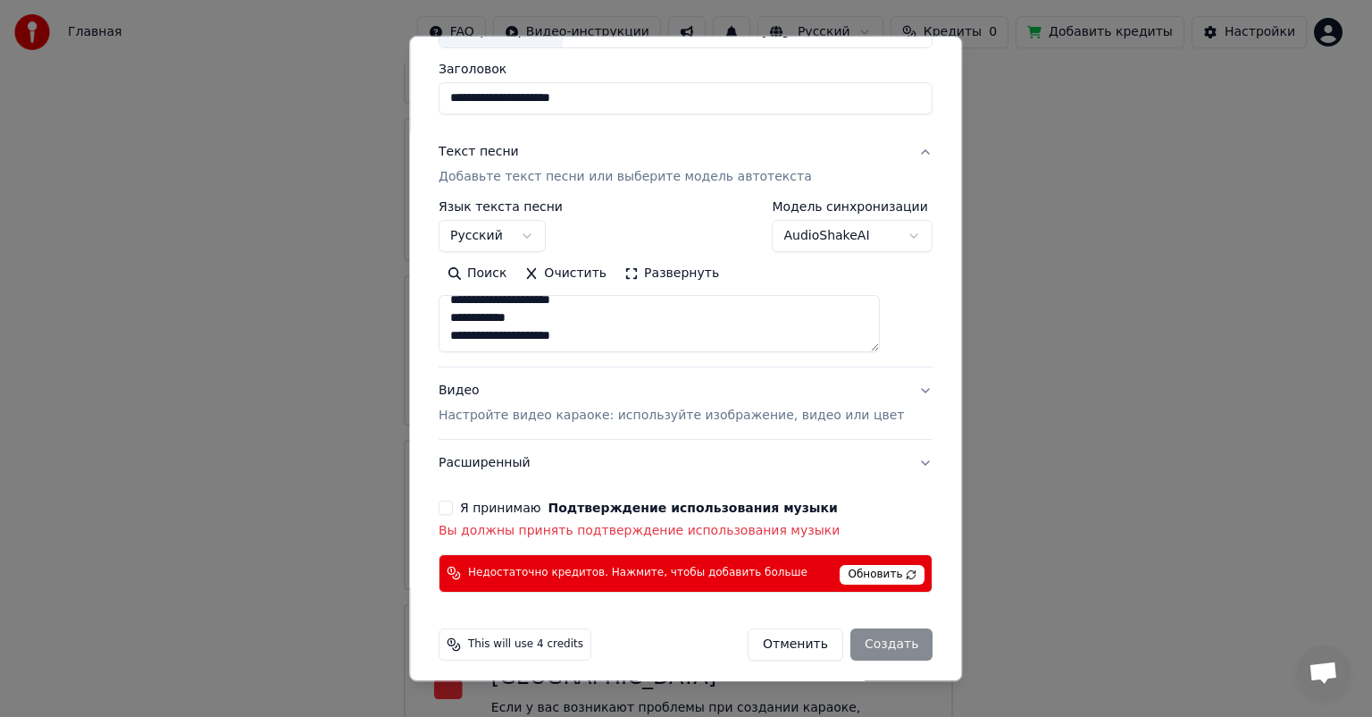
scroll to position [138, 0]
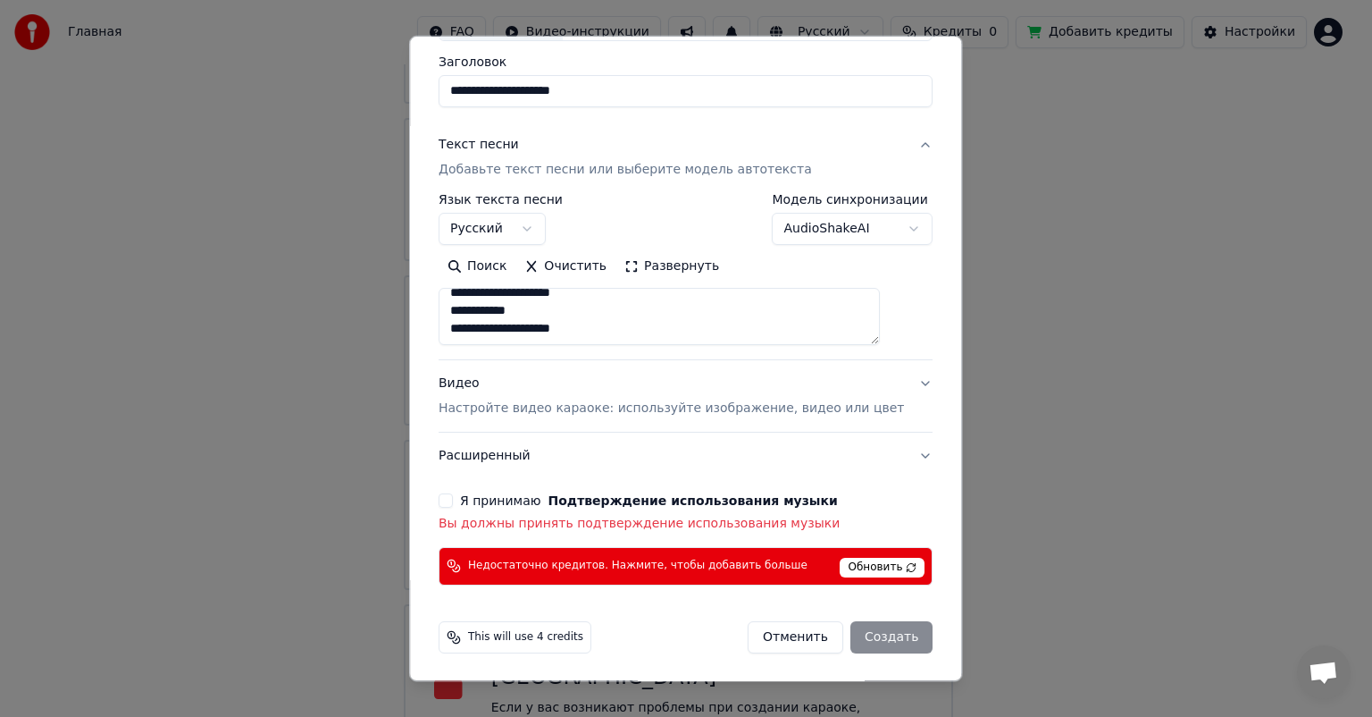
type textarea "**********"
click at [876, 404] on button "Видео Настройте видео караоке: используйте изображение, видео или цвет" at bounding box center [686, 395] width 494 height 71
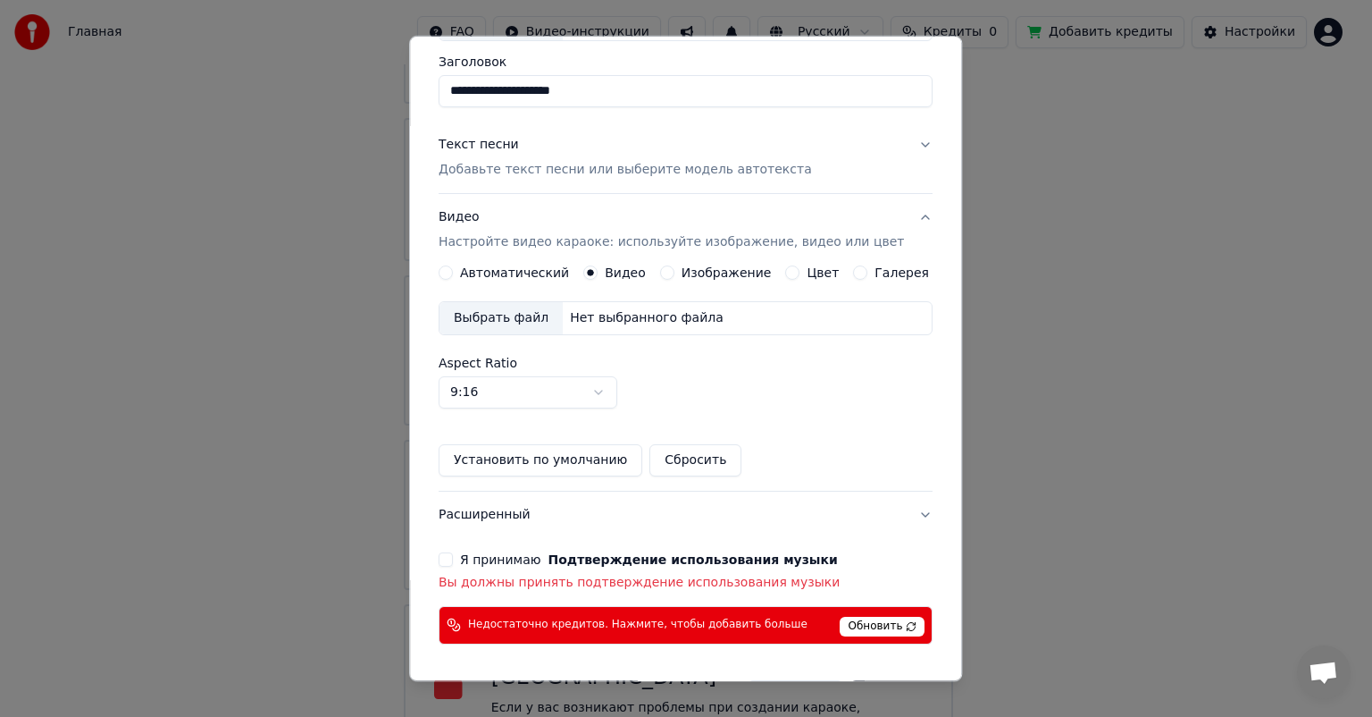
click at [667, 273] on button "Изображение" at bounding box center [667, 272] width 14 height 14
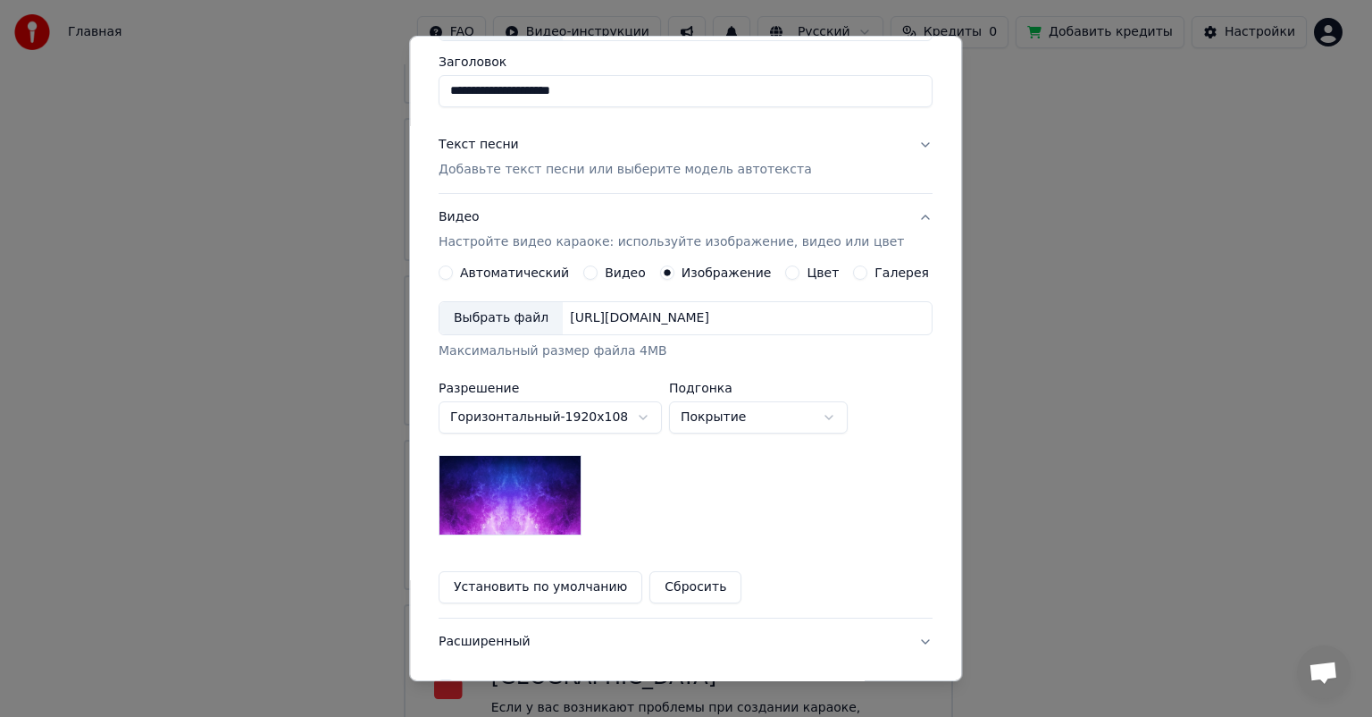
click at [574, 412] on body "Главная FAQ Видео-инструкции Русский Кредиты 0 Добавить кредиты Настройки Добро…" at bounding box center [678, 248] width 1357 height 1033
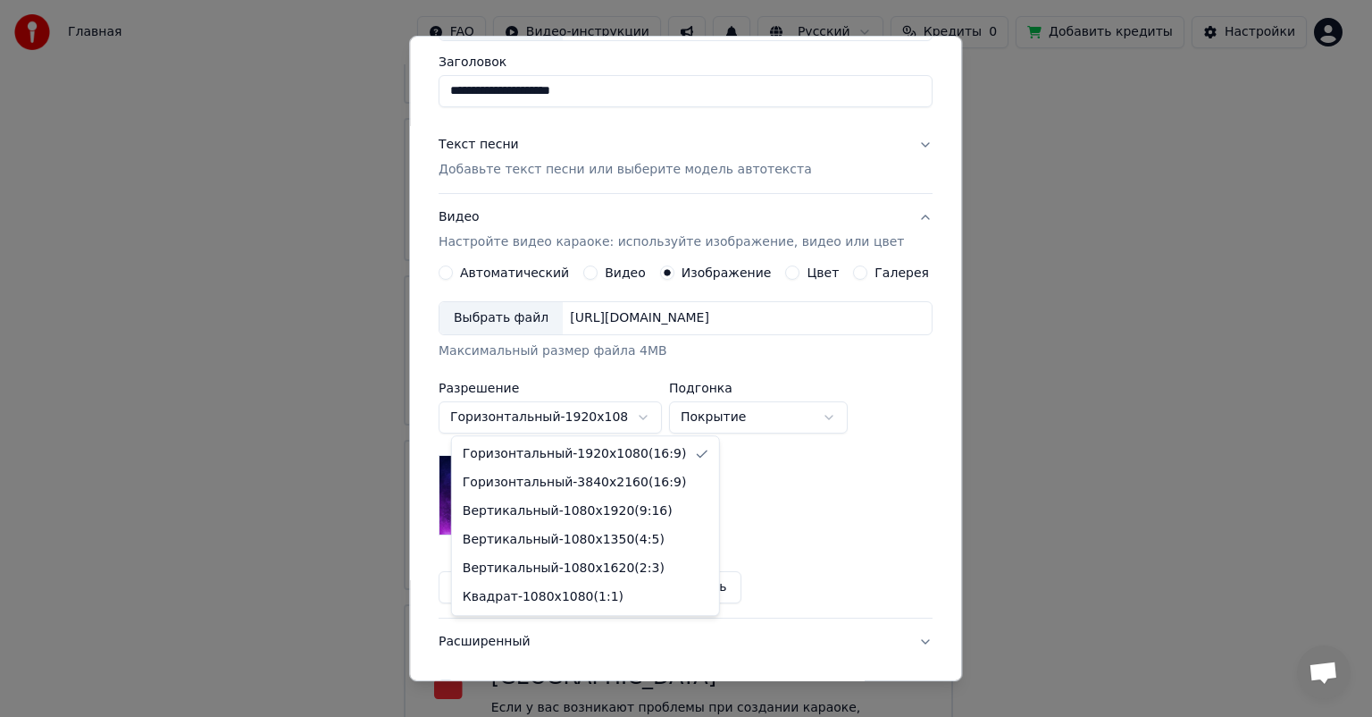
select select "*********"
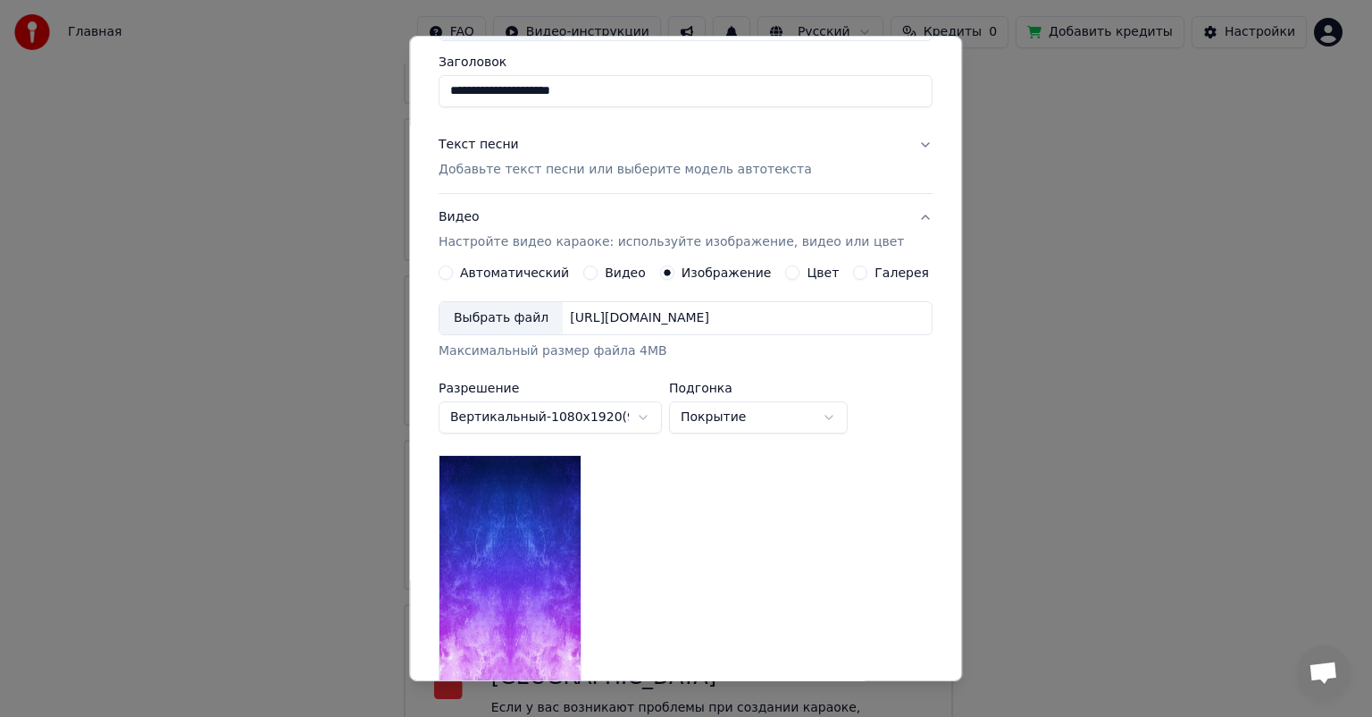
click at [535, 318] on div "Выбрать файл" at bounding box center [501, 318] width 123 height 32
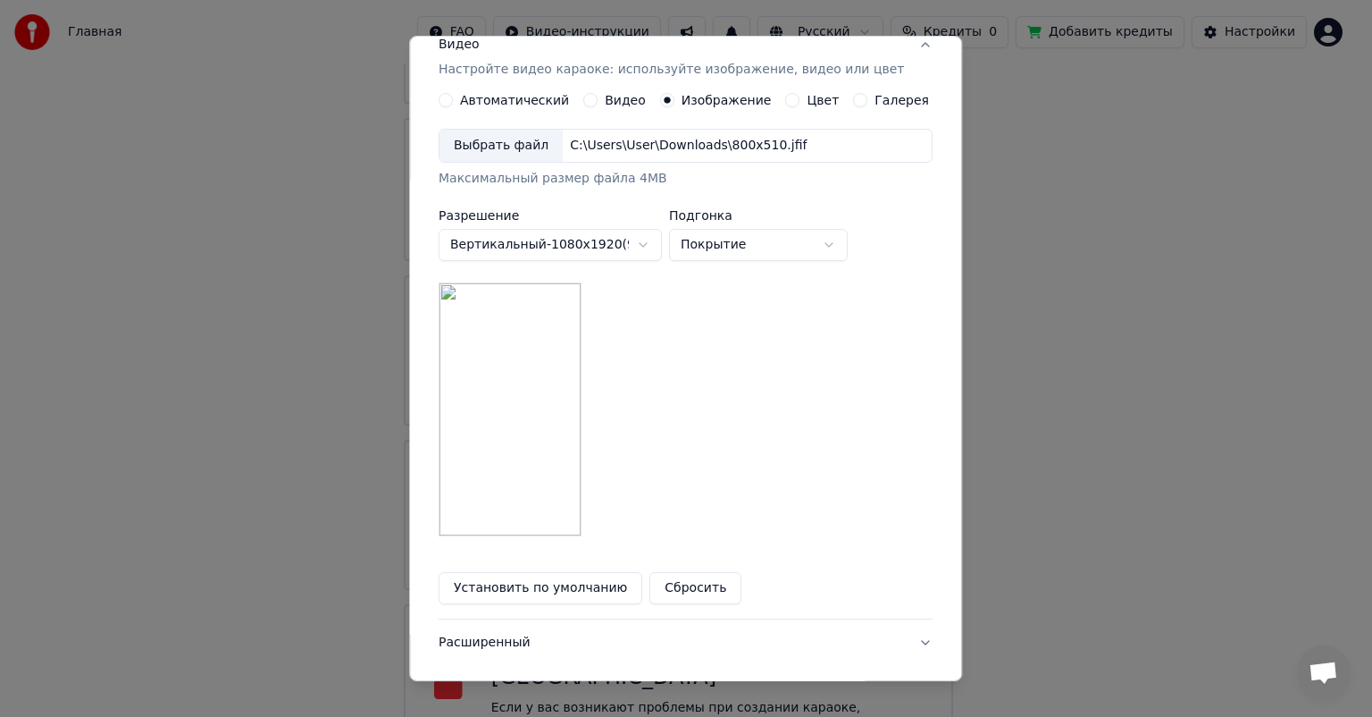
scroll to position [317, 0]
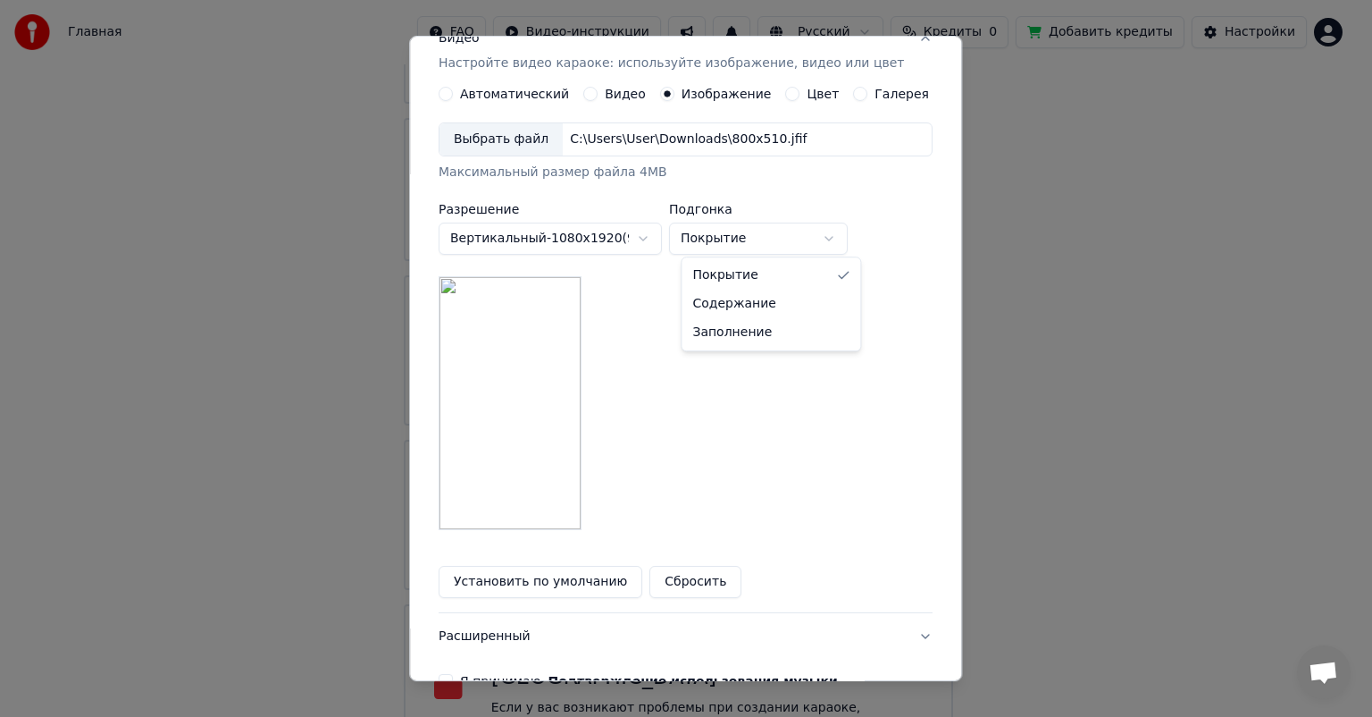
click at [808, 229] on body "Главная FAQ Видео-инструкции Русский Кредиты 0 Добавить кредиты Настройки Добро…" at bounding box center [678, 248] width 1357 height 1033
click at [808, 230] on body "Главная FAQ Видео-инструкции Русский Кредиты 0 Добавить кредиты Настройки Добро…" at bounding box center [678, 248] width 1357 height 1033
click at [807, 233] on body "Главная FAQ Видео-инструкции Русский Кредиты 0 Добавить кредиты Настройки Добро…" at bounding box center [678, 248] width 1357 height 1033
click at [797, 237] on body "Главная FAQ Видео-инструкции Русский Кредиты 0 Добавить кредиты Настройки Добро…" at bounding box center [678, 248] width 1357 height 1033
select select "*******"
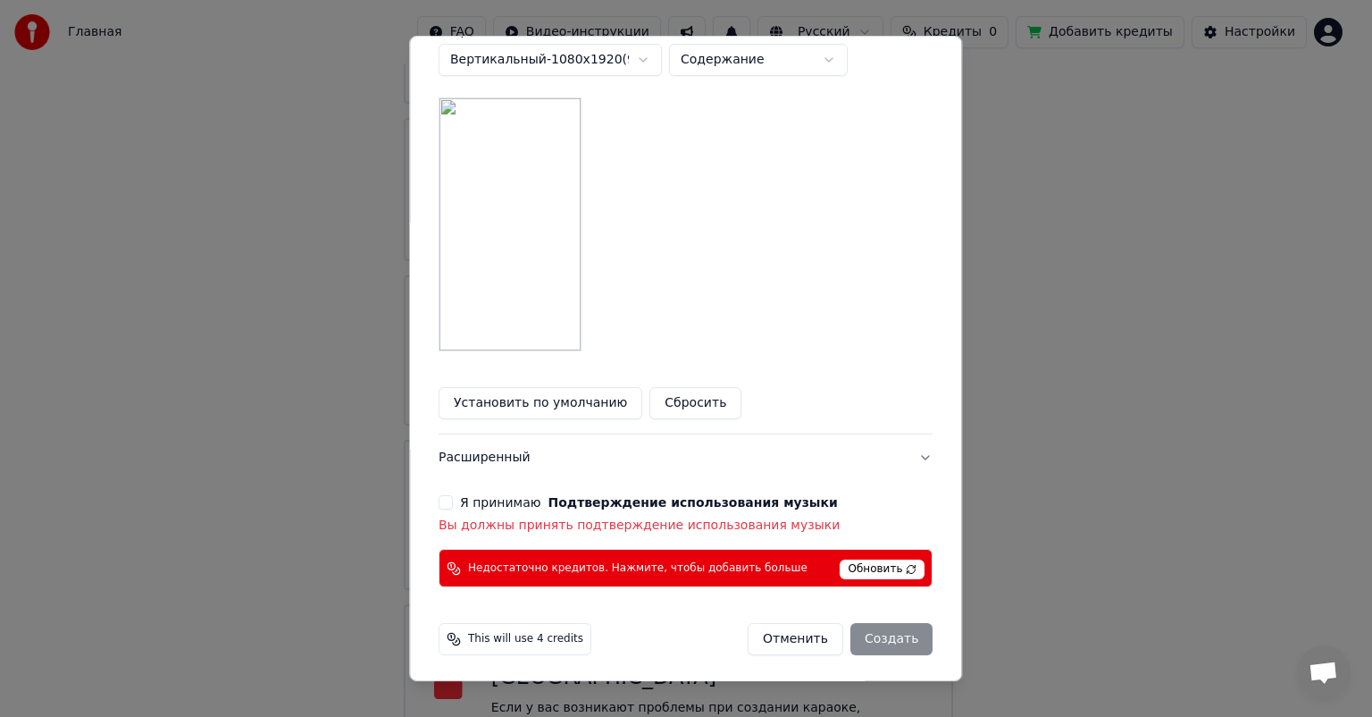
scroll to position [497, 0]
click at [892, 452] on button "Расширенный" at bounding box center [686, 456] width 494 height 46
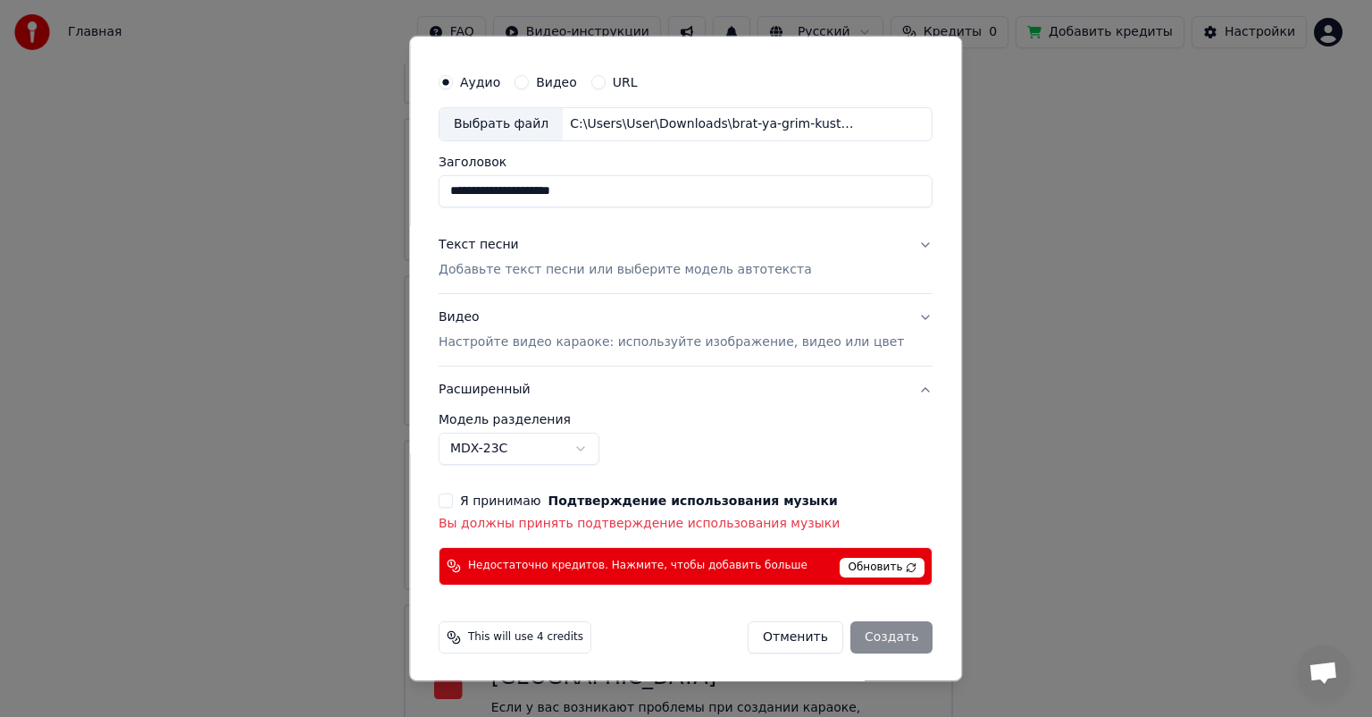
scroll to position [38, 0]
click at [859, 633] on div "Отменить Создать" at bounding box center [840, 637] width 185 height 32
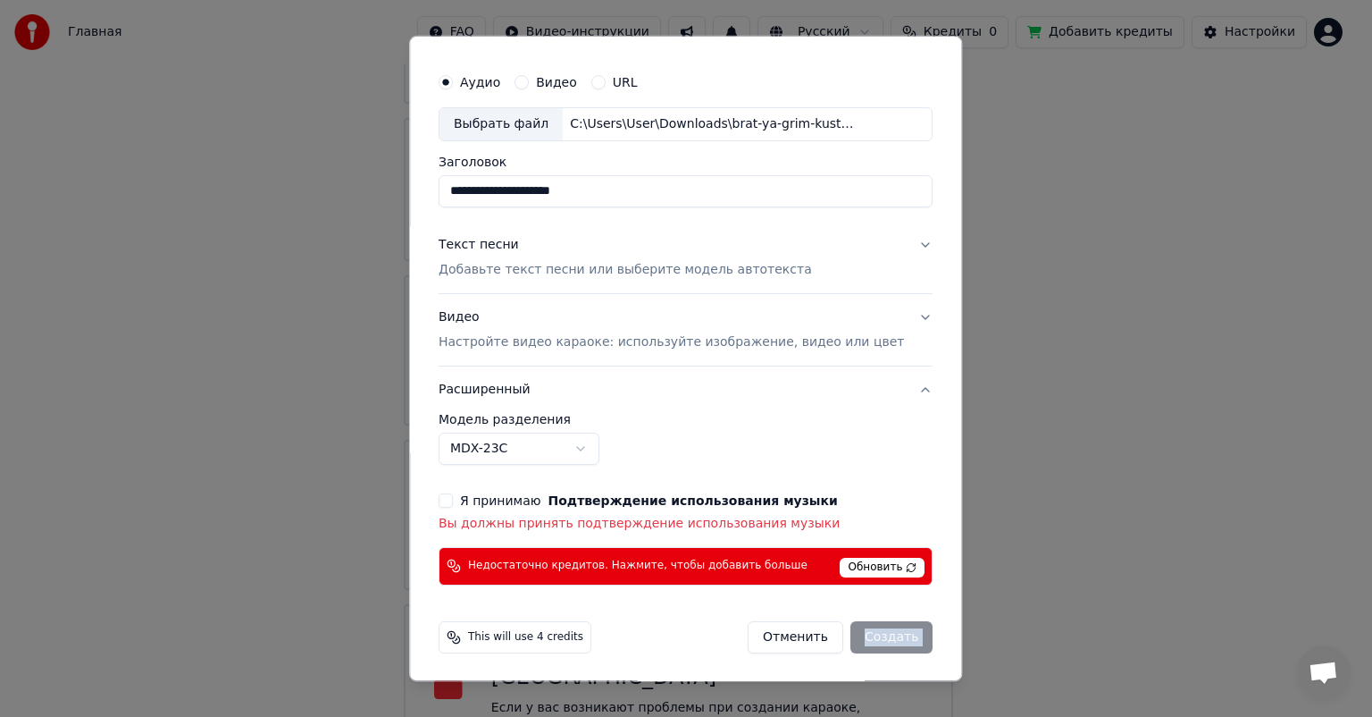
click at [859, 633] on div "Отменить Создать" at bounding box center [840, 637] width 185 height 32
click at [858, 565] on span "Обновить" at bounding box center [883, 568] width 85 height 20
click at [453, 497] on button "Я принимаю Подтверждение использования музыки" at bounding box center [446, 500] width 14 height 14
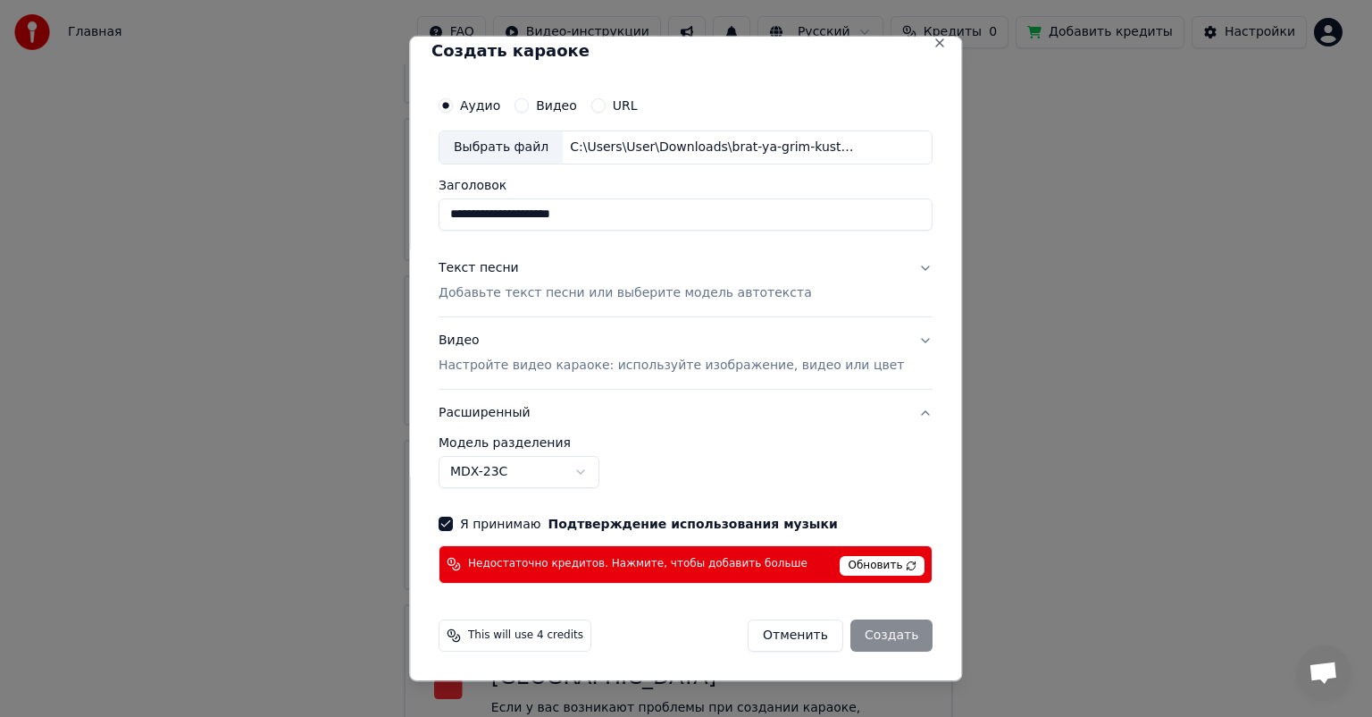
scroll to position [13, 0]
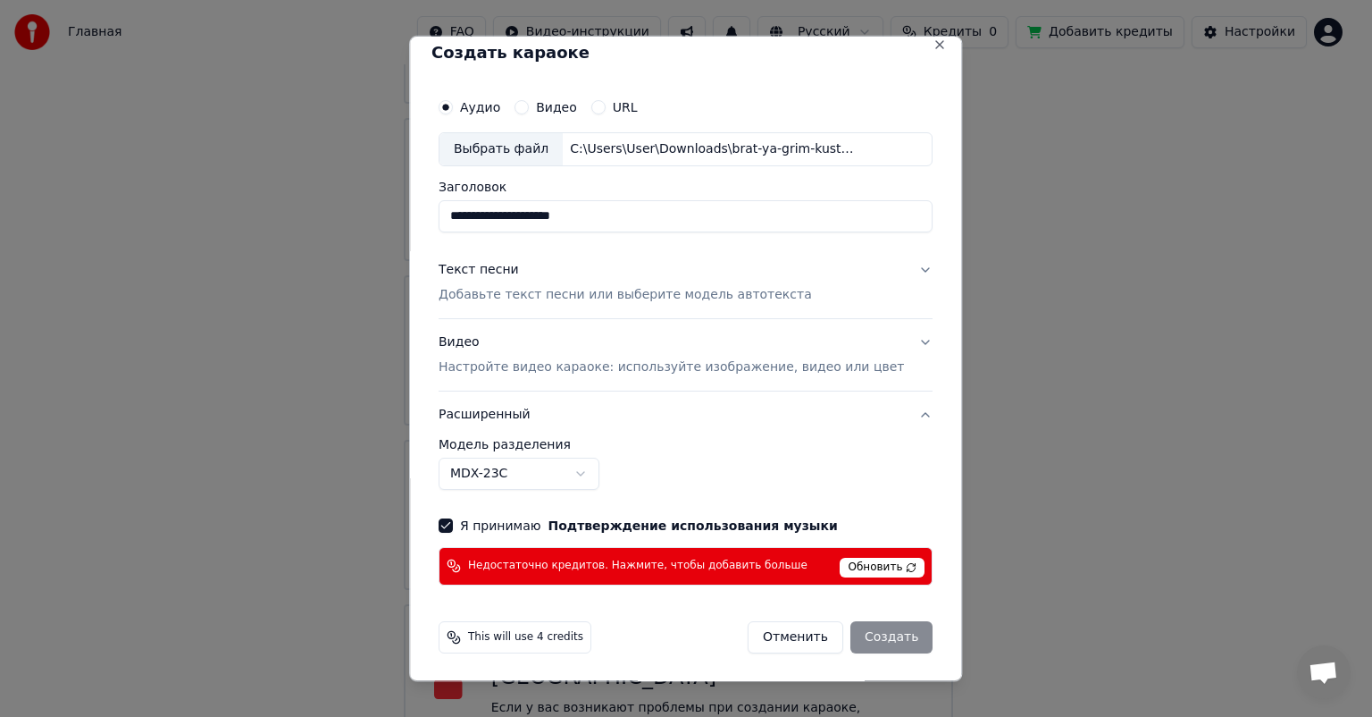
click at [858, 634] on div "Отменить Создать" at bounding box center [840, 637] width 185 height 32
click at [522, 631] on span "This will use 4 credits" at bounding box center [525, 637] width 115 height 14
drag, startPoint x: 478, startPoint y: 637, endPoint x: 494, endPoint y: 635, distance: 16.2
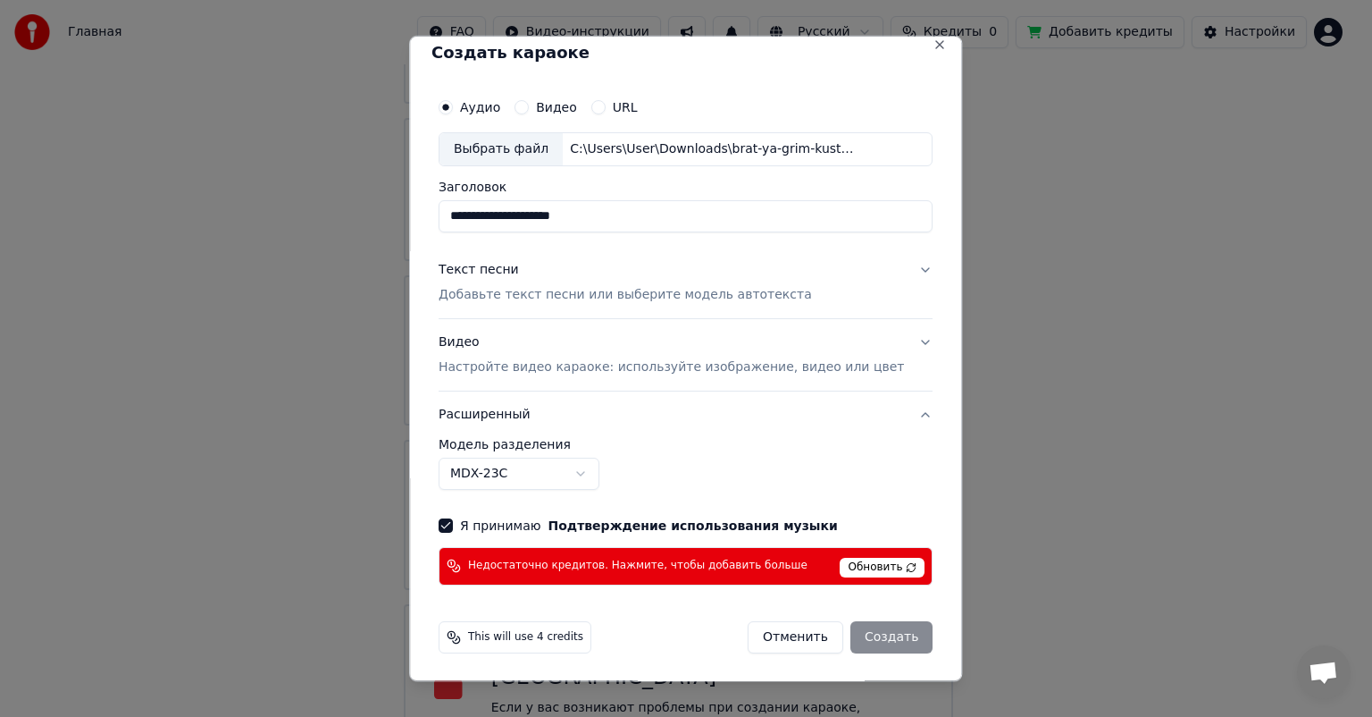
click at [461, 637] on icon at bounding box center [454, 637] width 14 height 14
drag, startPoint x: 574, startPoint y: 635, endPoint x: 598, endPoint y: 632, distance: 23.5
click at [577, 635] on span "This will use 4 credits" at bounding box center [525, 637] width 115 height 14
drag, startPoint x: 627, startPoint y: 628, endPoint x: 667, endPoint y: 624, distance: 40.5
click at [643, 625] on div "This will use 4 credits Отменить Создать" at bounding box center [686, 637] width 494 height 32
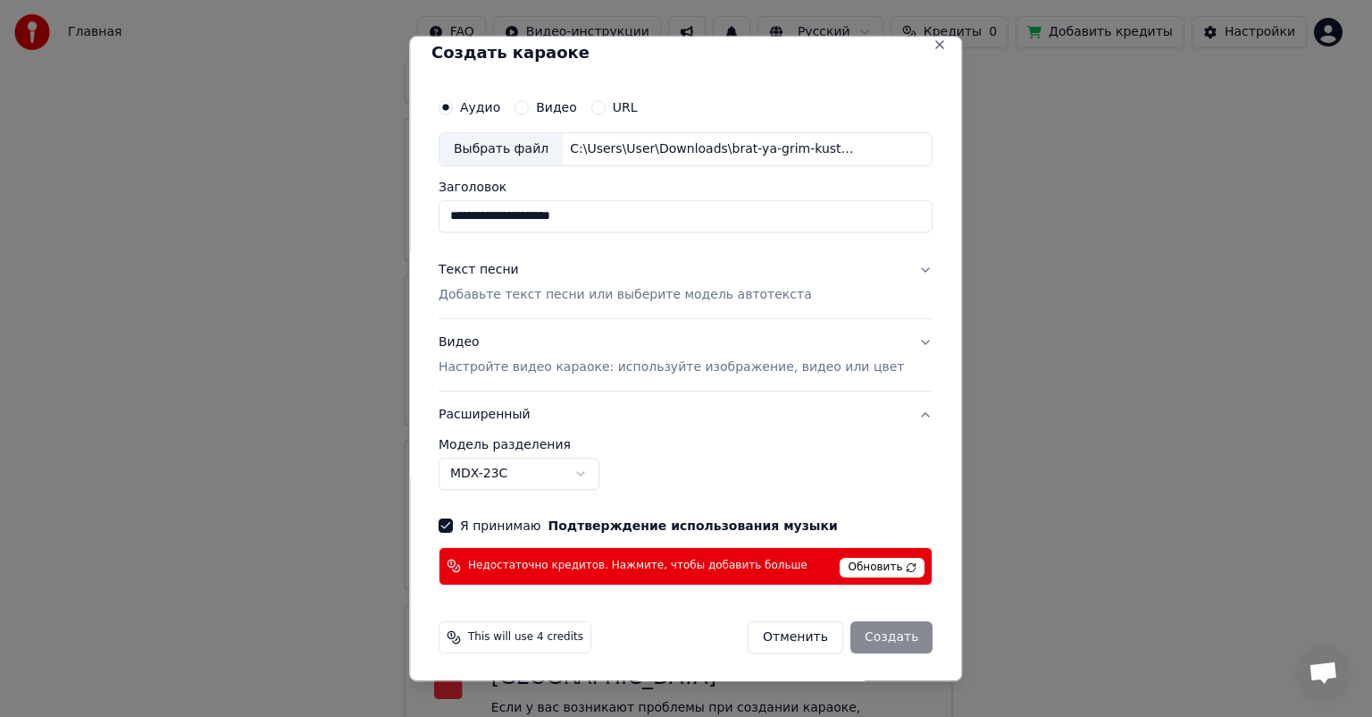
click at [845, 633] on div "Отменить Создать" at bounding box center [840, 637] width 185 height 32
click at [846, 633] on div "Отменить Создать" at bounding box center [840, 637] width 185 height 32
click at [893, 265] on button "Текст песни Добавьте текст песни или выберите модель автотекста" at bounding box center [686, 282] width 494 height 71
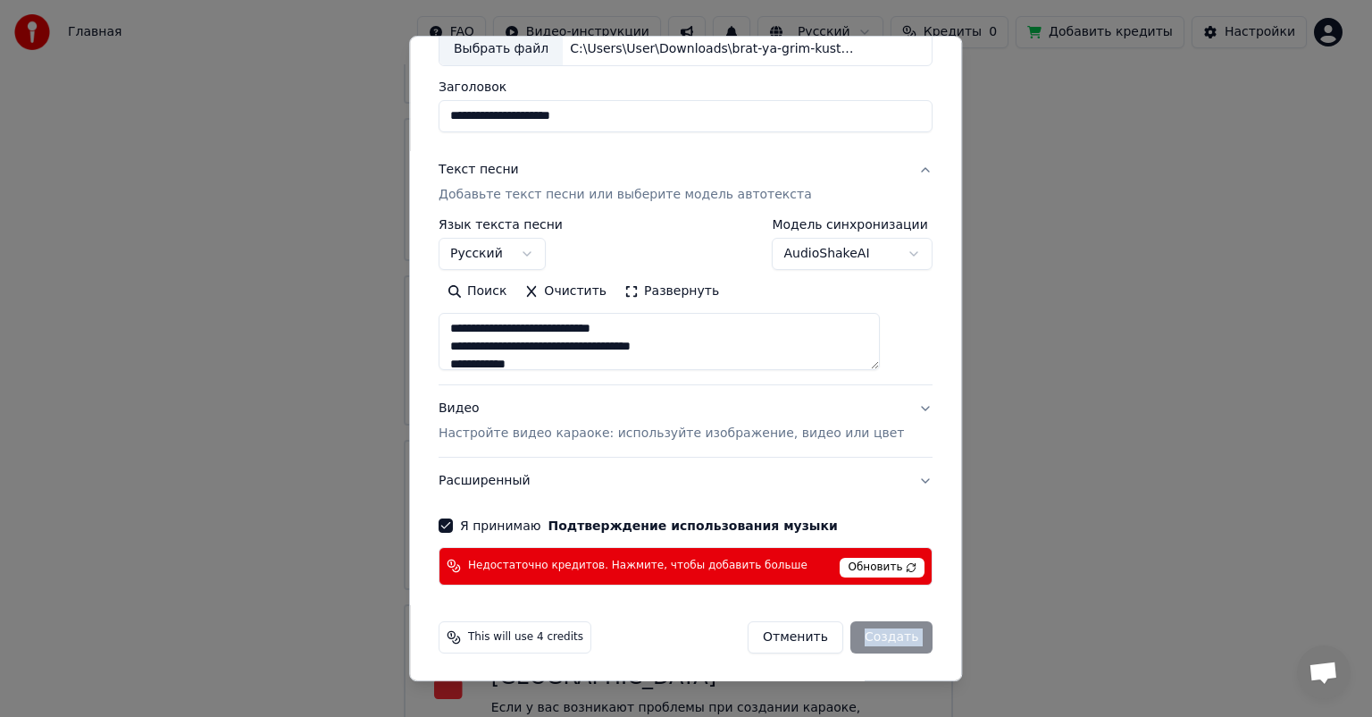
scroll to position [779, 0]
click at [893, 407] on button "Видео Настройте видео караоке: используйте изображение, видео или цвет" at bounding box center [686, 420] width 494 height 71
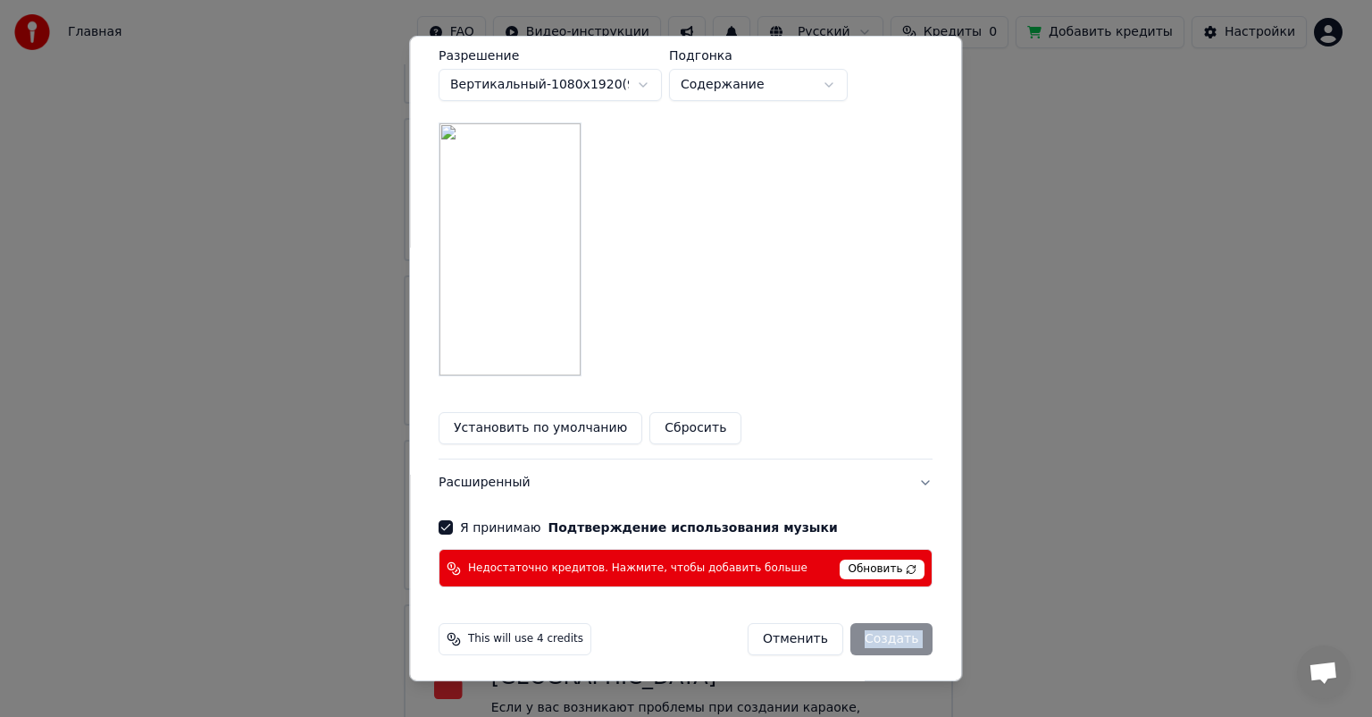
scroll to position [472, 0]
click at [894, 480] on button "Расширенный" at bounding box center [686, 481] width 494 height 46
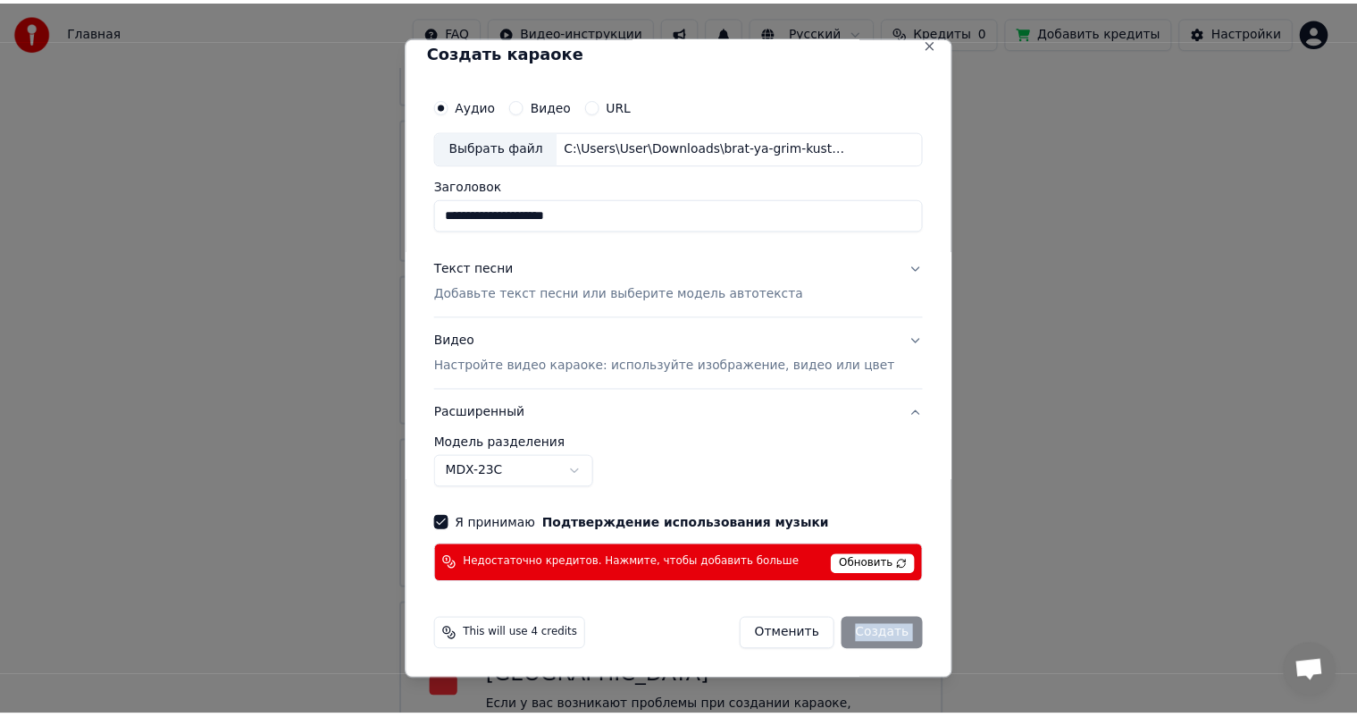
scroll to position [13, 0]
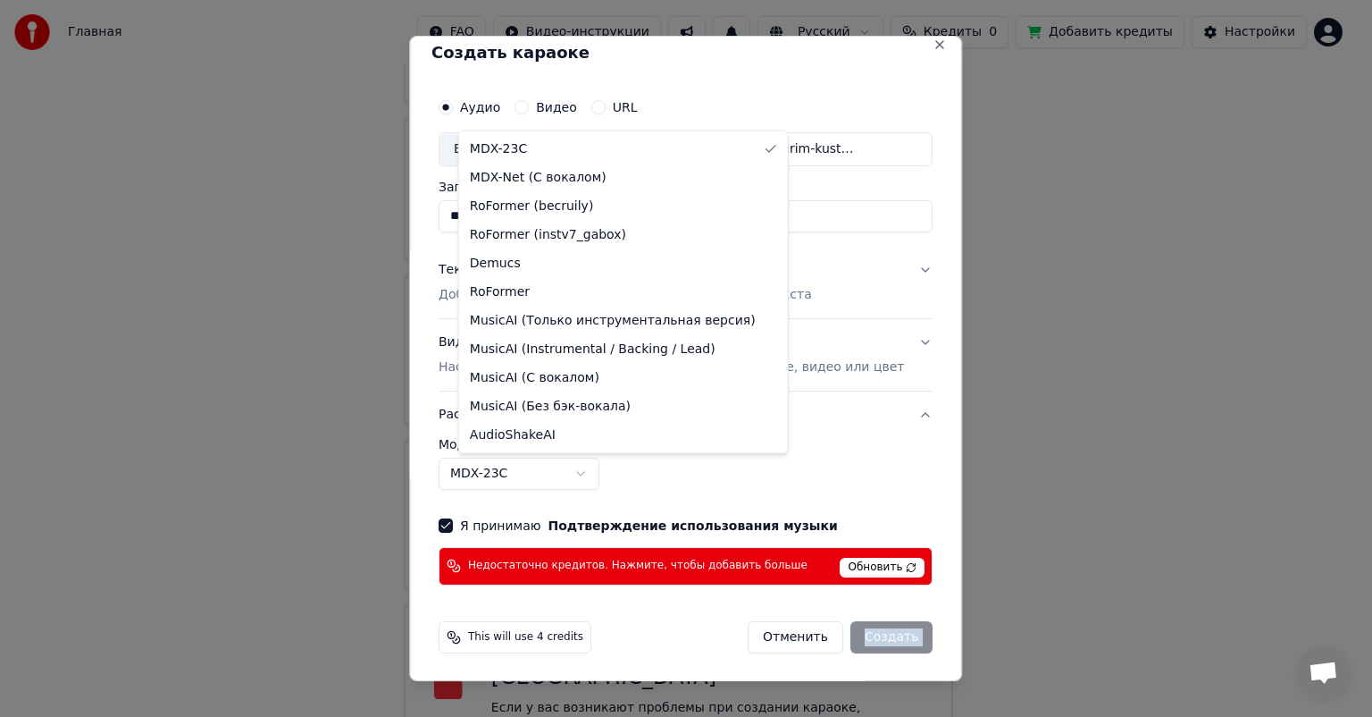
click at [598, 471] on body "Главная FAQ Видео-инструкции Русский Кредиты 0 Добавить кредиты Настройки Добро…" at bounding box center [678, 248] width 1357 height 1033
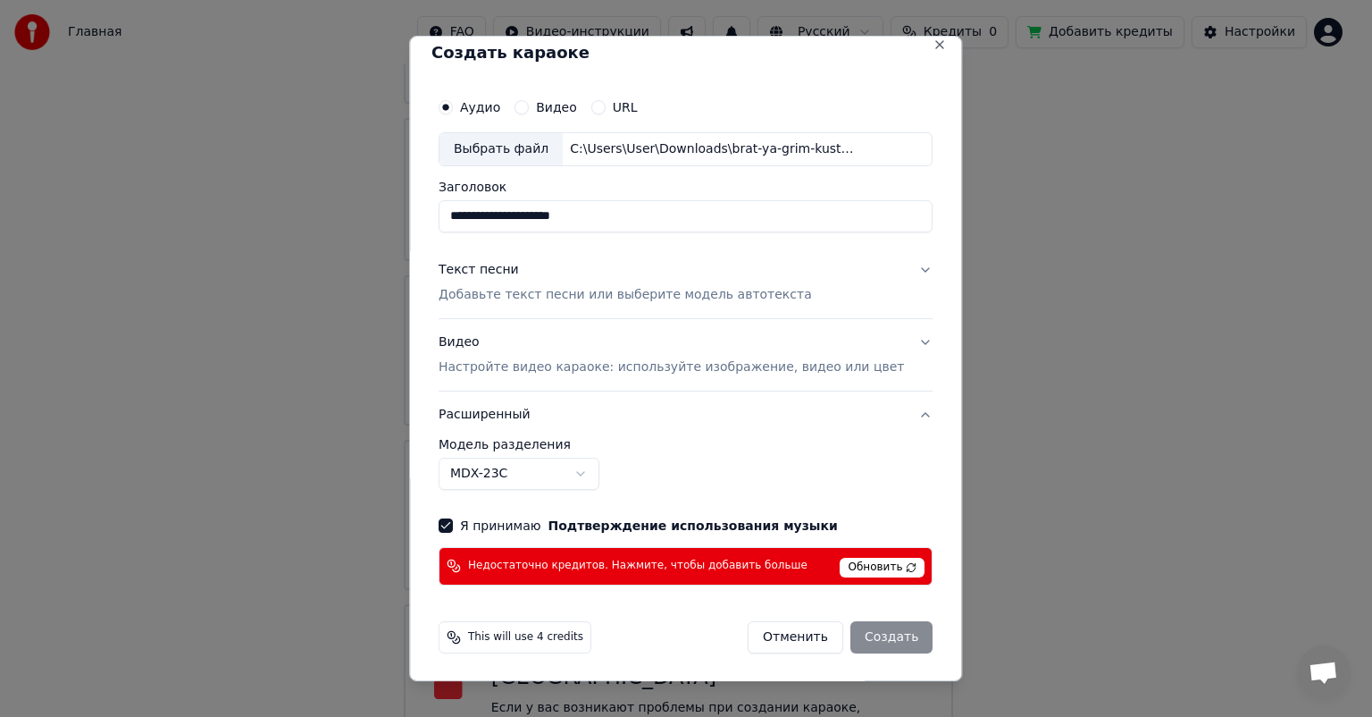
click at [598, 471] on body "Главная FAQ Видео-инструкции Русский Кредиты 0 Добавить кредиты Настройки Добро…" at bounding box center [678, 248] width 1357 height 1033
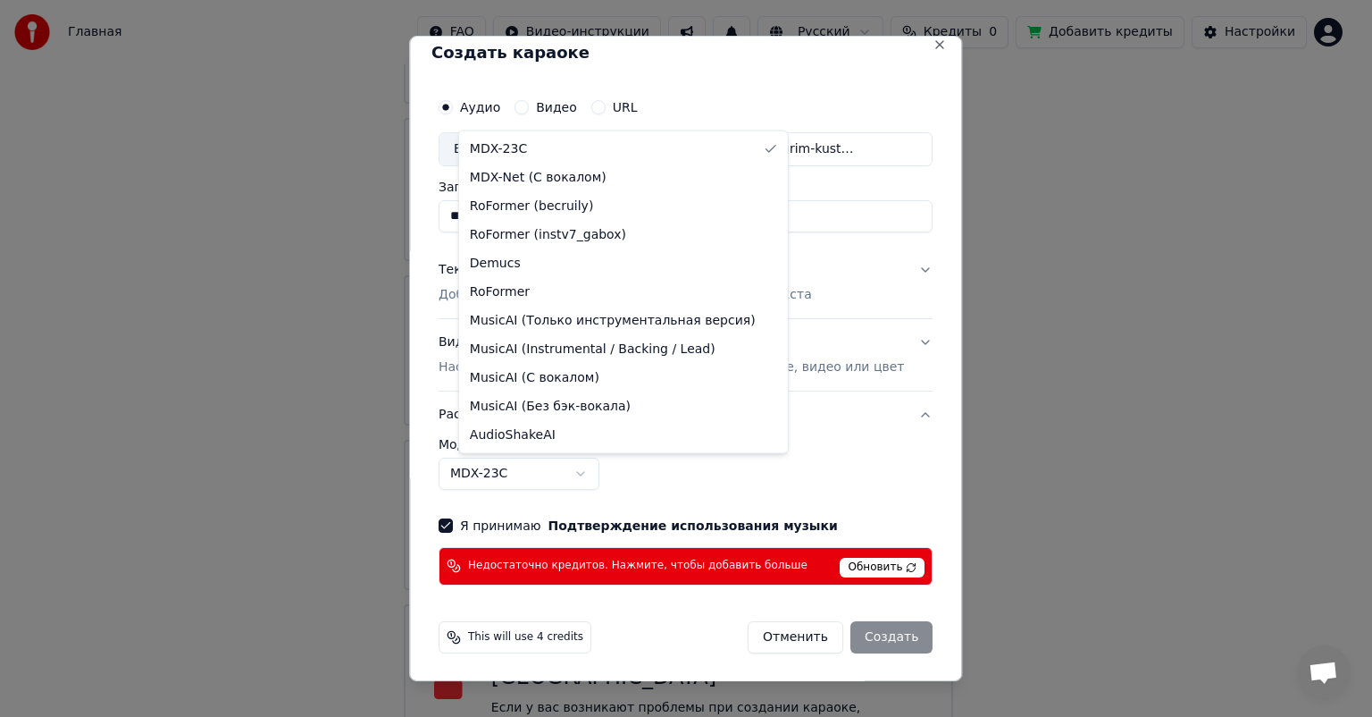
click at [598, 471] on body "Главная FAQ Видео-инструкции Русский Кредиты 0 Добавить кредиты Настройки Добро…" at bounding box center [678, 248] width 1357 height 1033
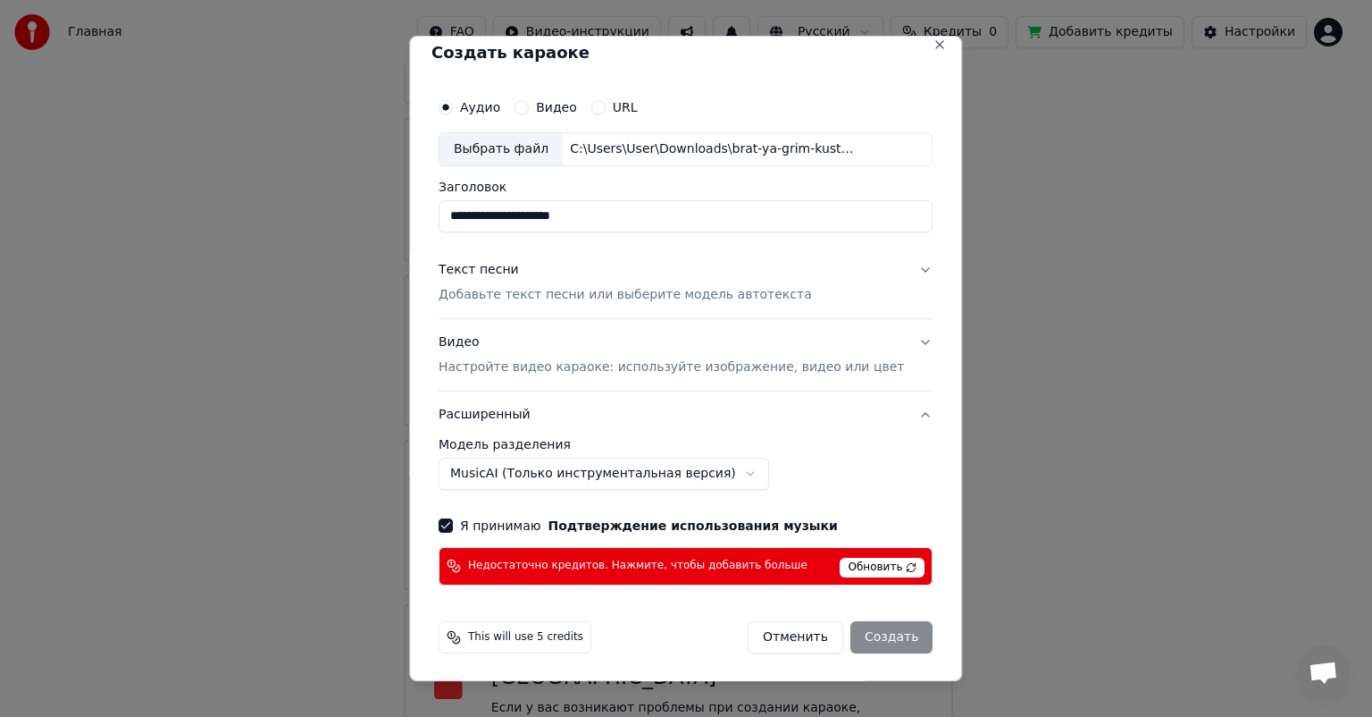
click at [876, 626] on div "Отменить Создать" at bounding box center [840, 637] width 185 height 32
click at [841, 574] on span "Обновить" at bounding box center [883, 568] width 85 height 20
click at [788, 633] on button "Отменить" at bounding box center [796, 637] width 96 height 32
select select "******"
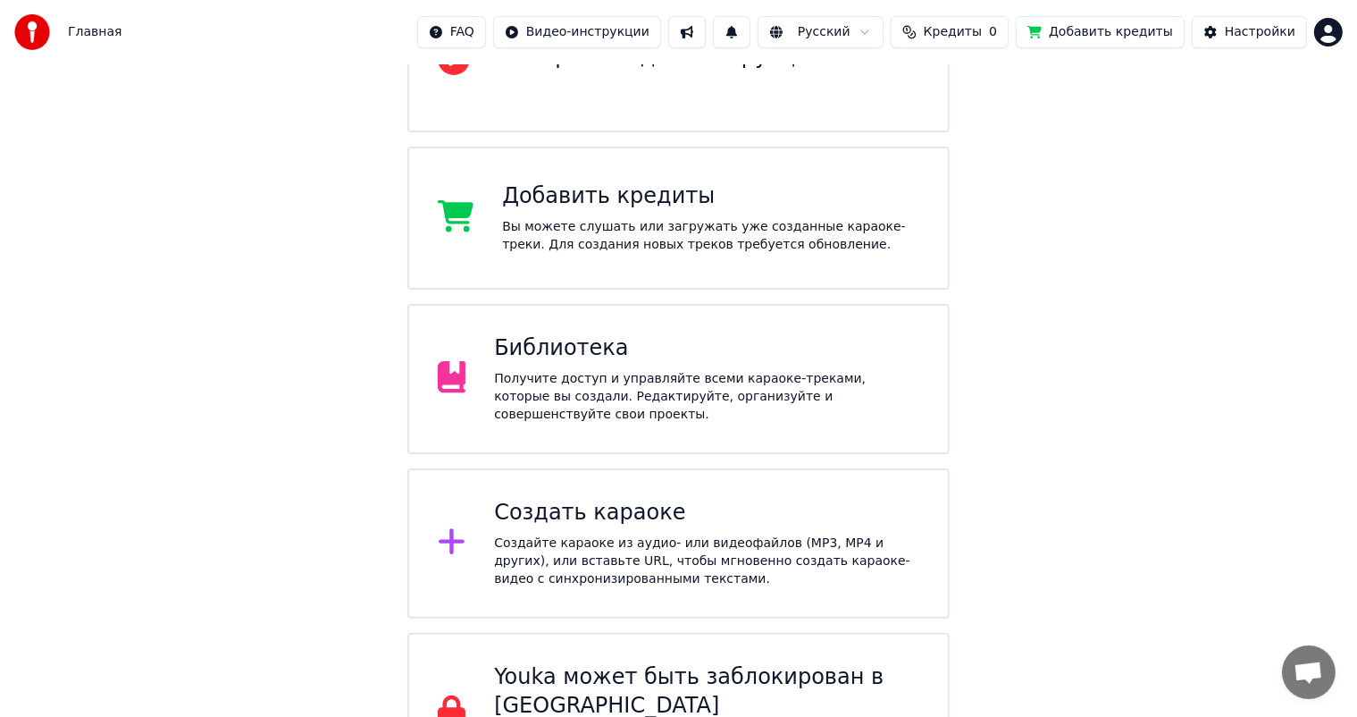
click at [1153, 30] on button "Добавить кредиты" at bounding box center [1100, 32] width 169 height 32
